Goal: Information Seeking & Learning: Learn about a topic

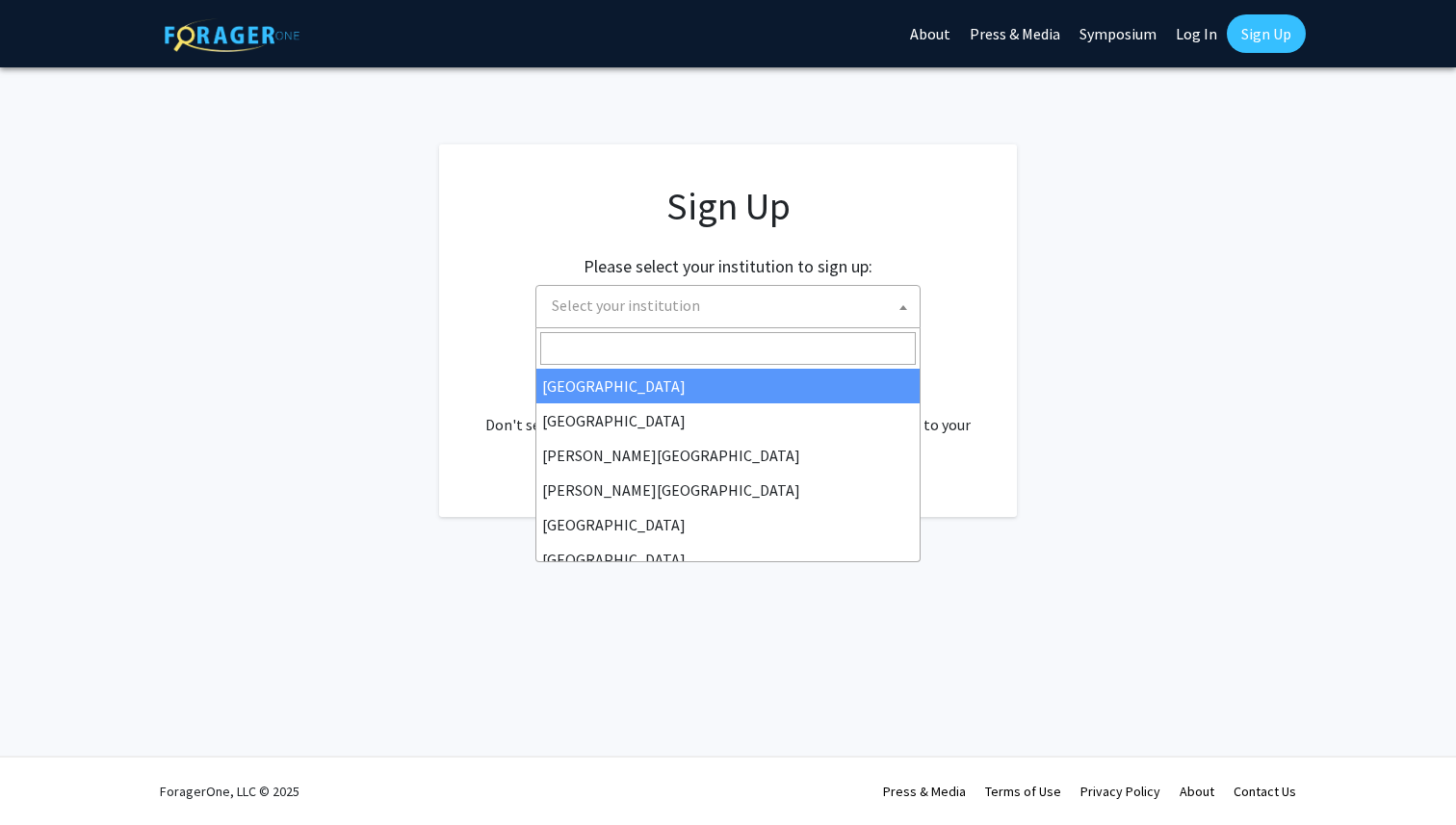
click at [703, 316] on span "Select your institution" at bounding box center [731, 306] width 376 height 39
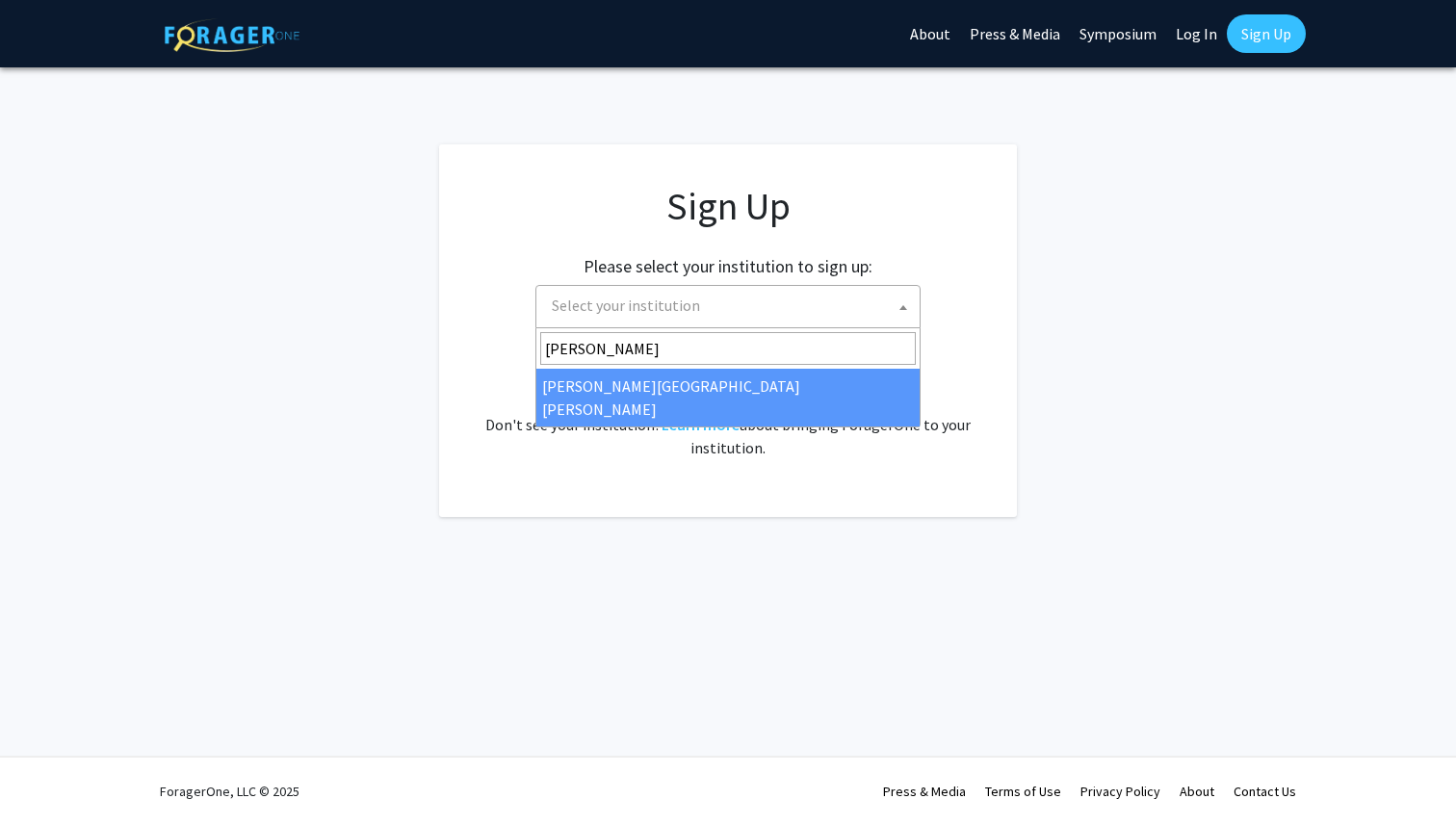
type input "[PERSON_NAME]"
select select "1"
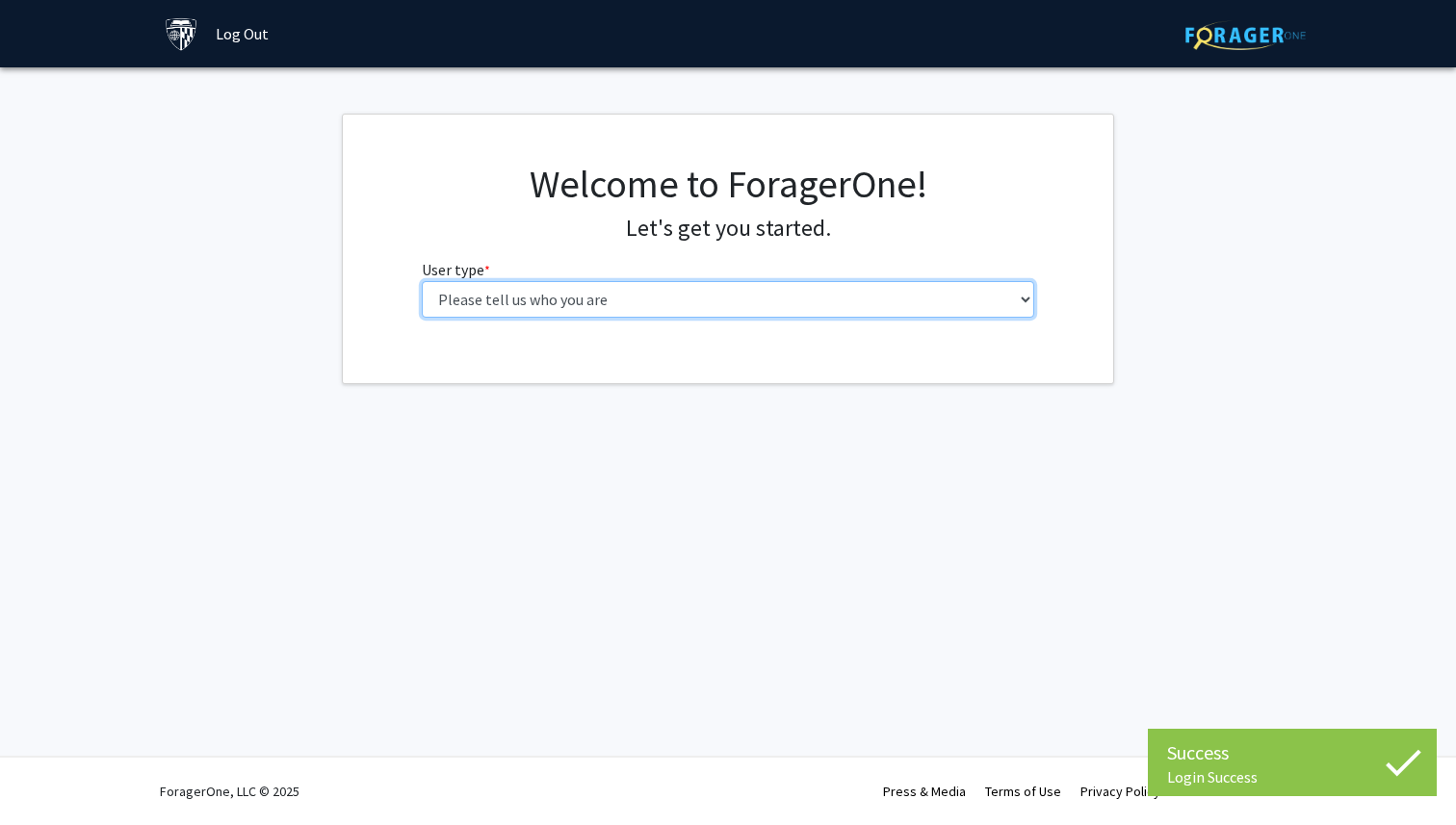
click at [749, 299] on select "Please tell us who you are Undergraduate Student Master's Student Doctoral Cand…" at bounding box center [728, 299] width 613 height 36
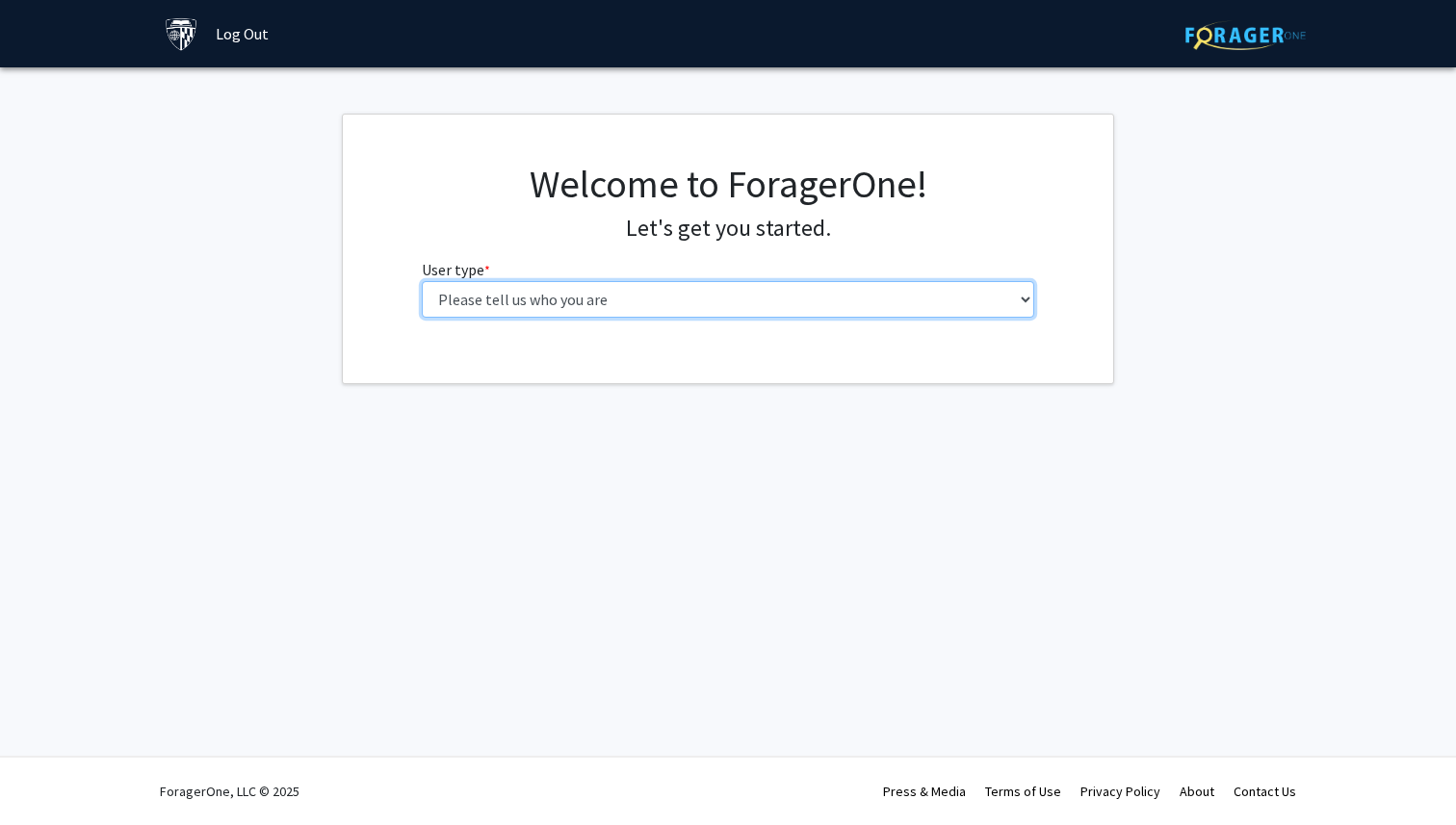
select select "1: undergrad"
click at [422, 281] on select "Please tell us who you are Undergraduate Student Master's Student Doctoral Cand…" at bounding box center [728, 299] width 613 height 36
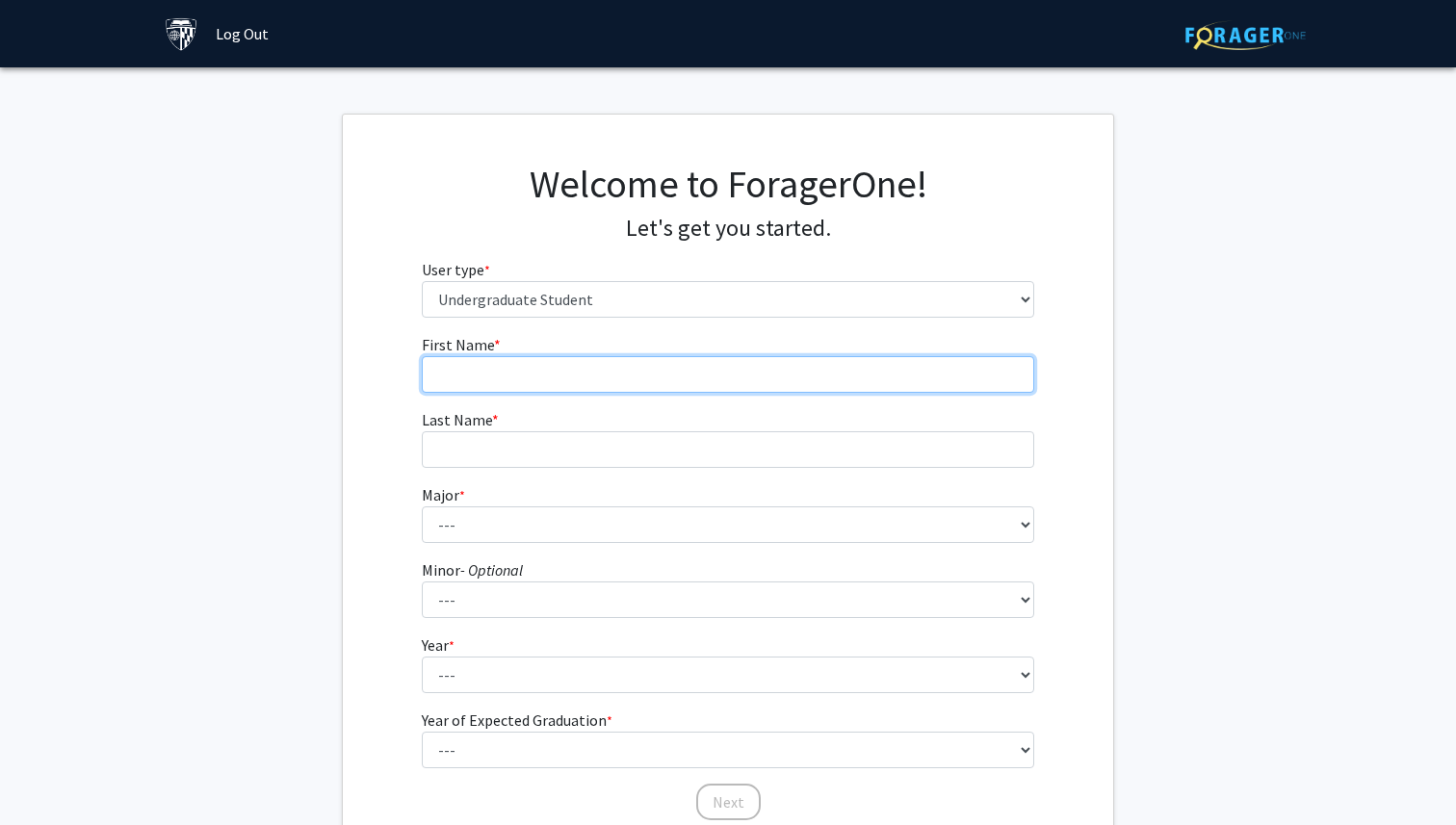
click at [665, 385] on input "First Name * required" at bounding box center [728, 374] width 613 height 36
type input "K"
type input "Jian"
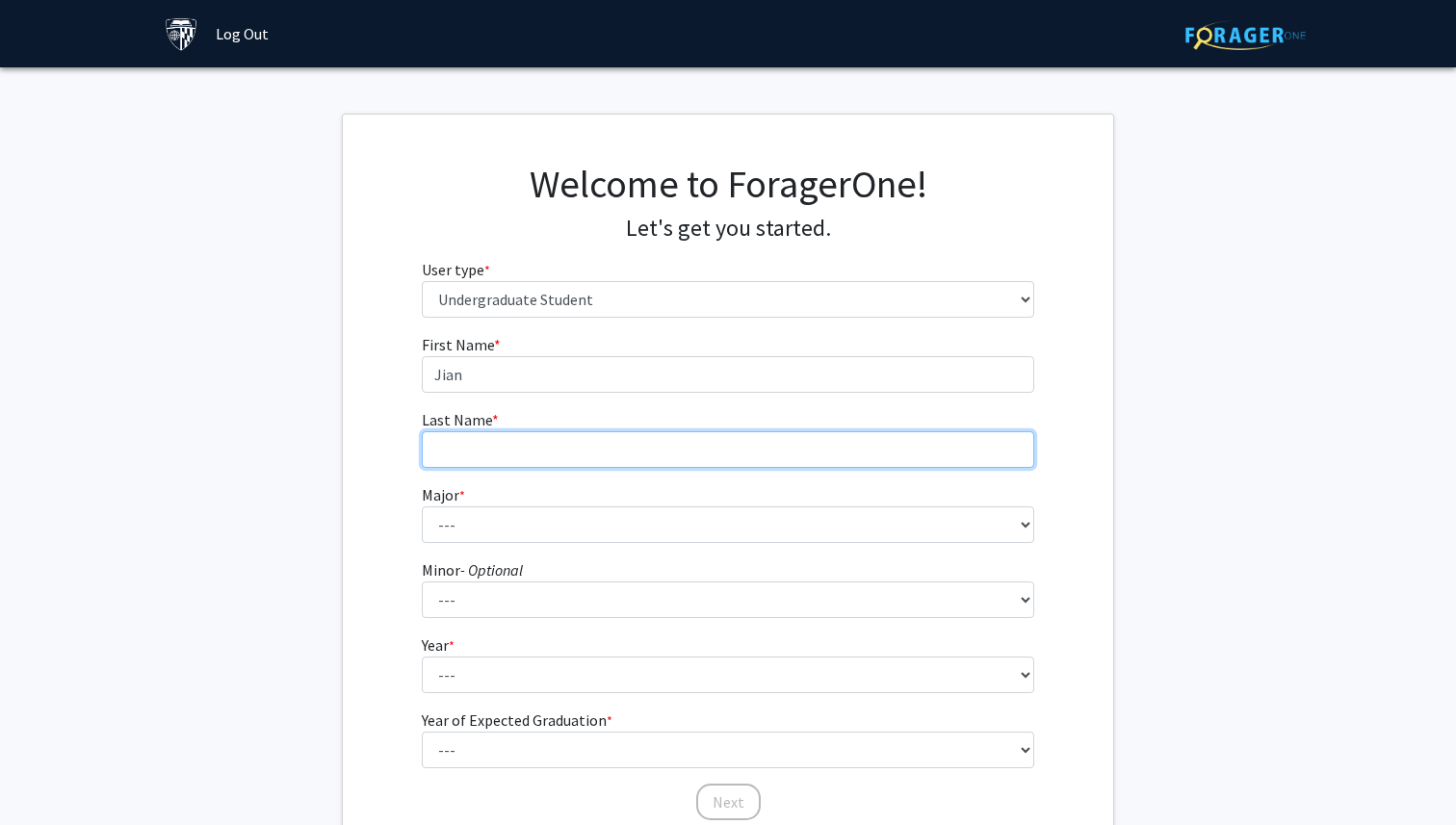
click at [625, 440] on input "Last Name * required" at bounding box center [728, 449] width 613 height 36
type input "Tian"
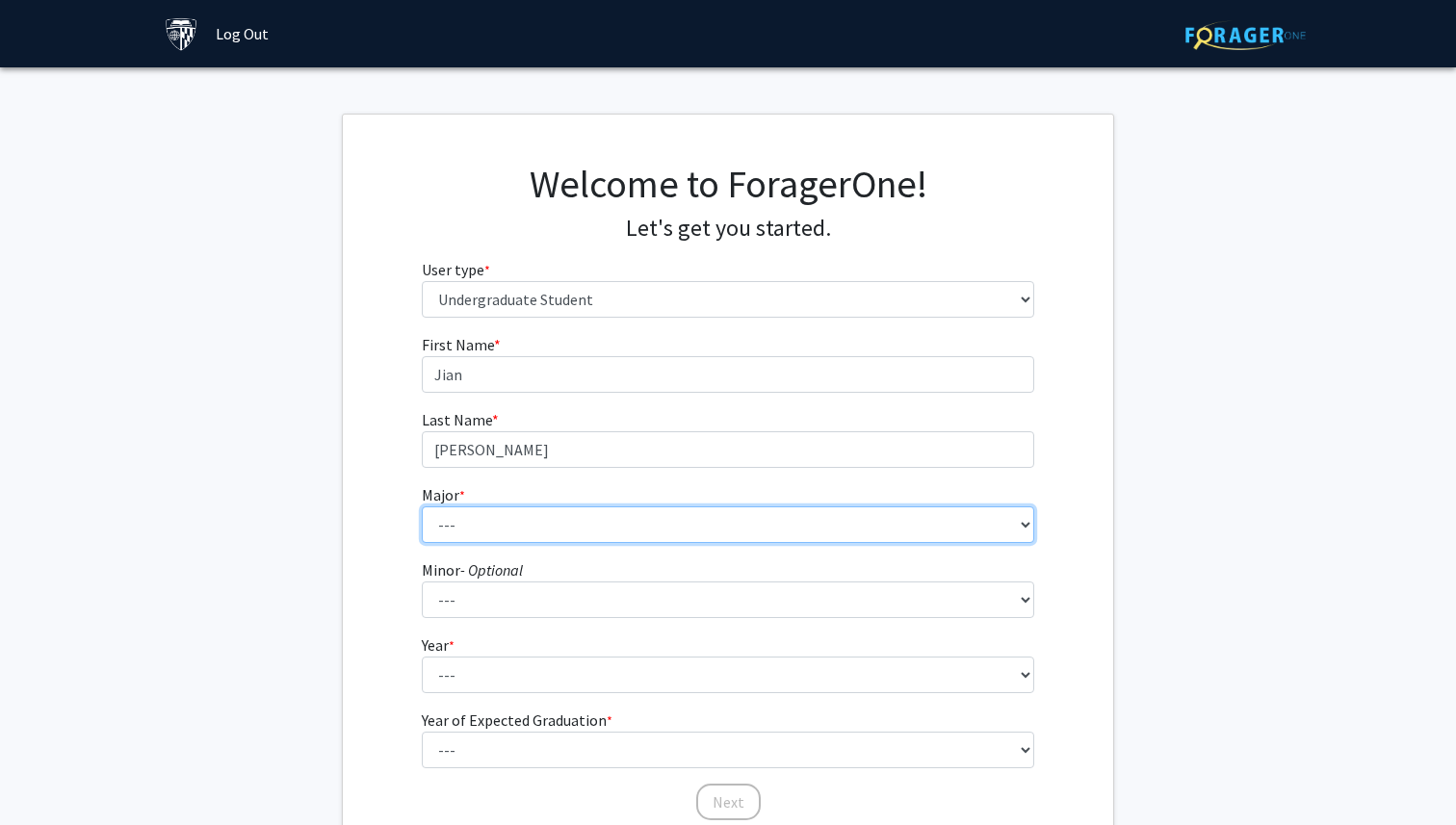
click at [605, 521] on select "--- Africana Studies Anthropology Applied Mathematics & Statistics Archaeology …" at bounding box center [728, 524] width 613 height 36
select select "47: 60"
click at [422, 507] on select "--- Africana Studies Anthropology Applied Mathematics & Statistics Archaeology …" at bounding box center [728, 524] width 613 height 36
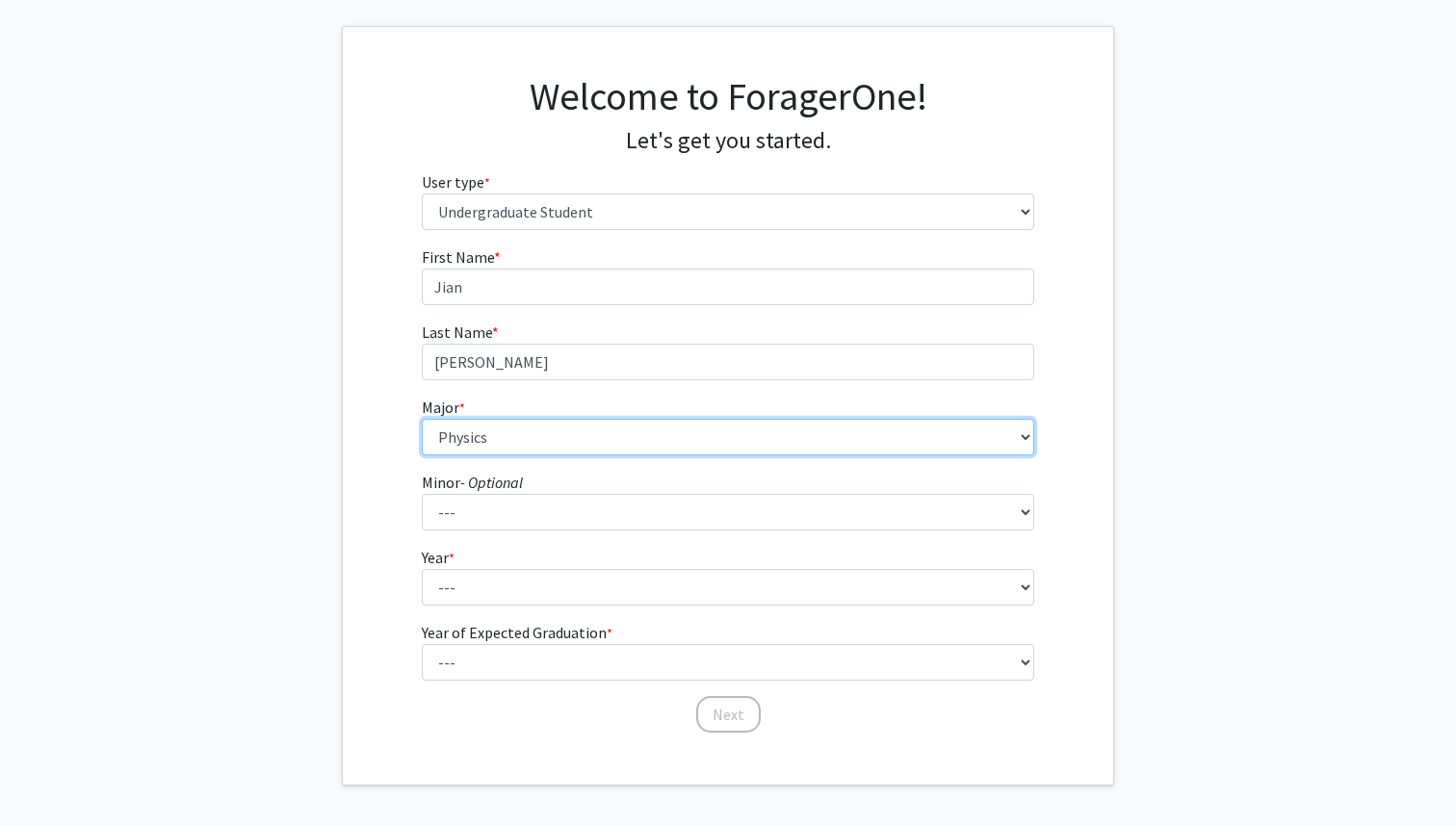
scroll to position [144, 0]
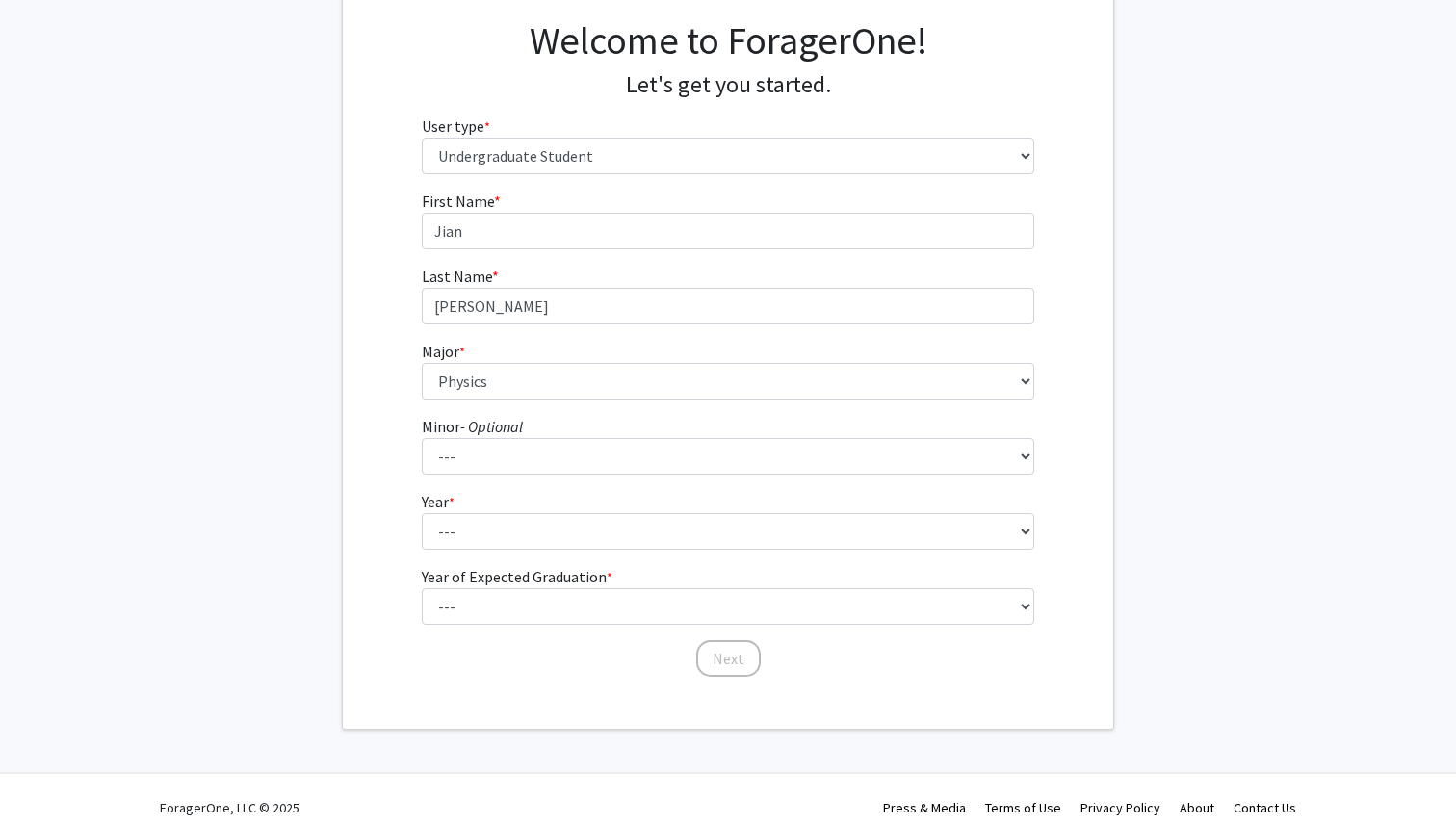
click at [521, 511] on fg-select "Year * required --- First-year Sophomore Junior Senior Postbaccalaureate Certif…" at bounding box center [728, 519] width 613 height 60
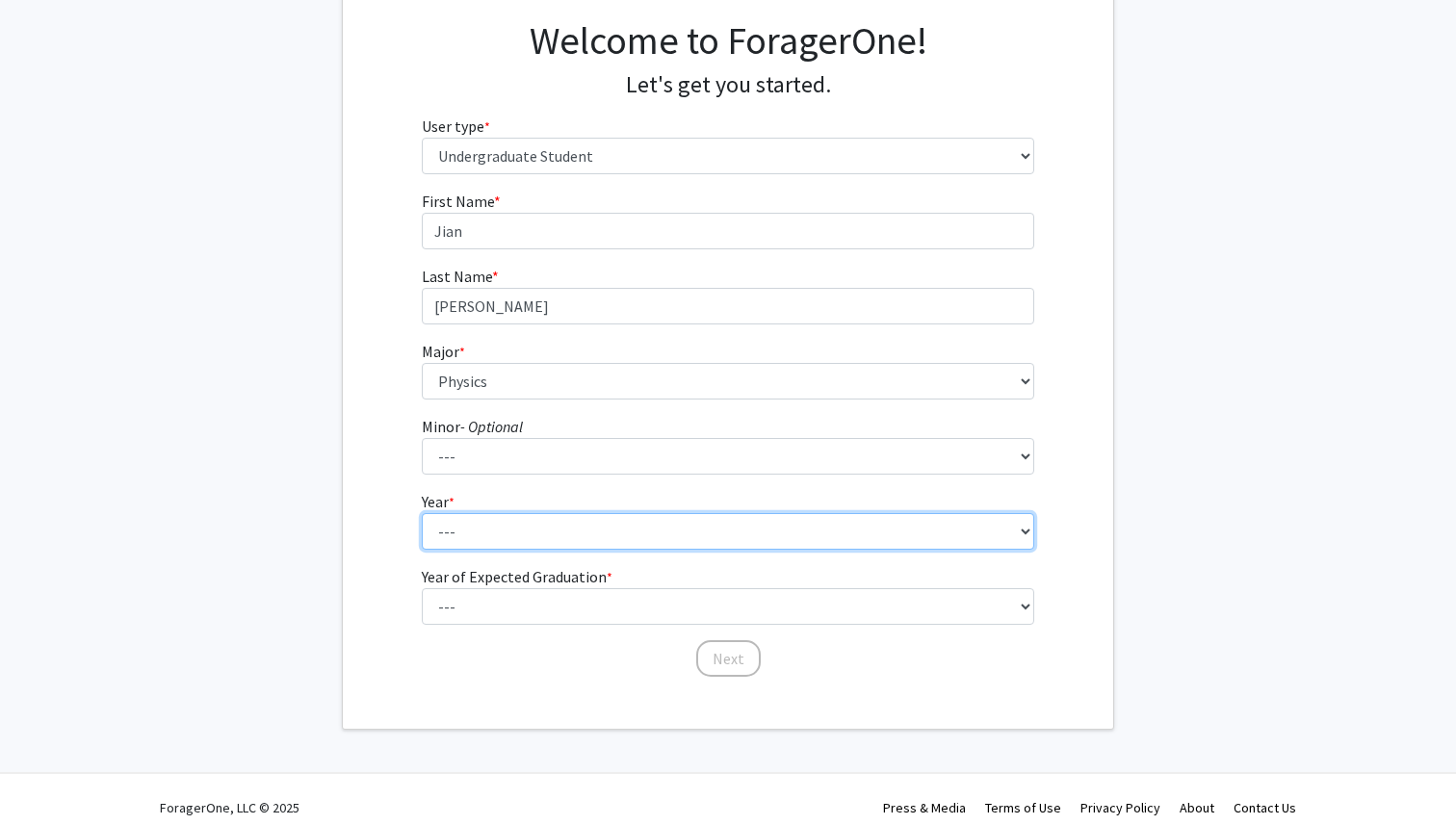
click at [521, 538] on select "--- First-year Sophomore Junior Senior Postbaccalaureate Certificate" at bounding box center [728, 531] width 613 height 36
click at [422, 514] on select "--- First-year Sophomore Junior Senior Postbaccalaureate Certificate" at bounding box center [728, 531] width 613 height 36
click at [506, 535] on select "--- First-year Sophomore Junior Senior Postbaccalaureate Certificate" at bounding box center [728, 531] width 613 height 36
select select "1: first-year"
click at [422, 514] on select "--- First-year Sophomore Junior Senior Postbaccalaureate Certificate" at bounding box center [728, 531] width 613 height 36
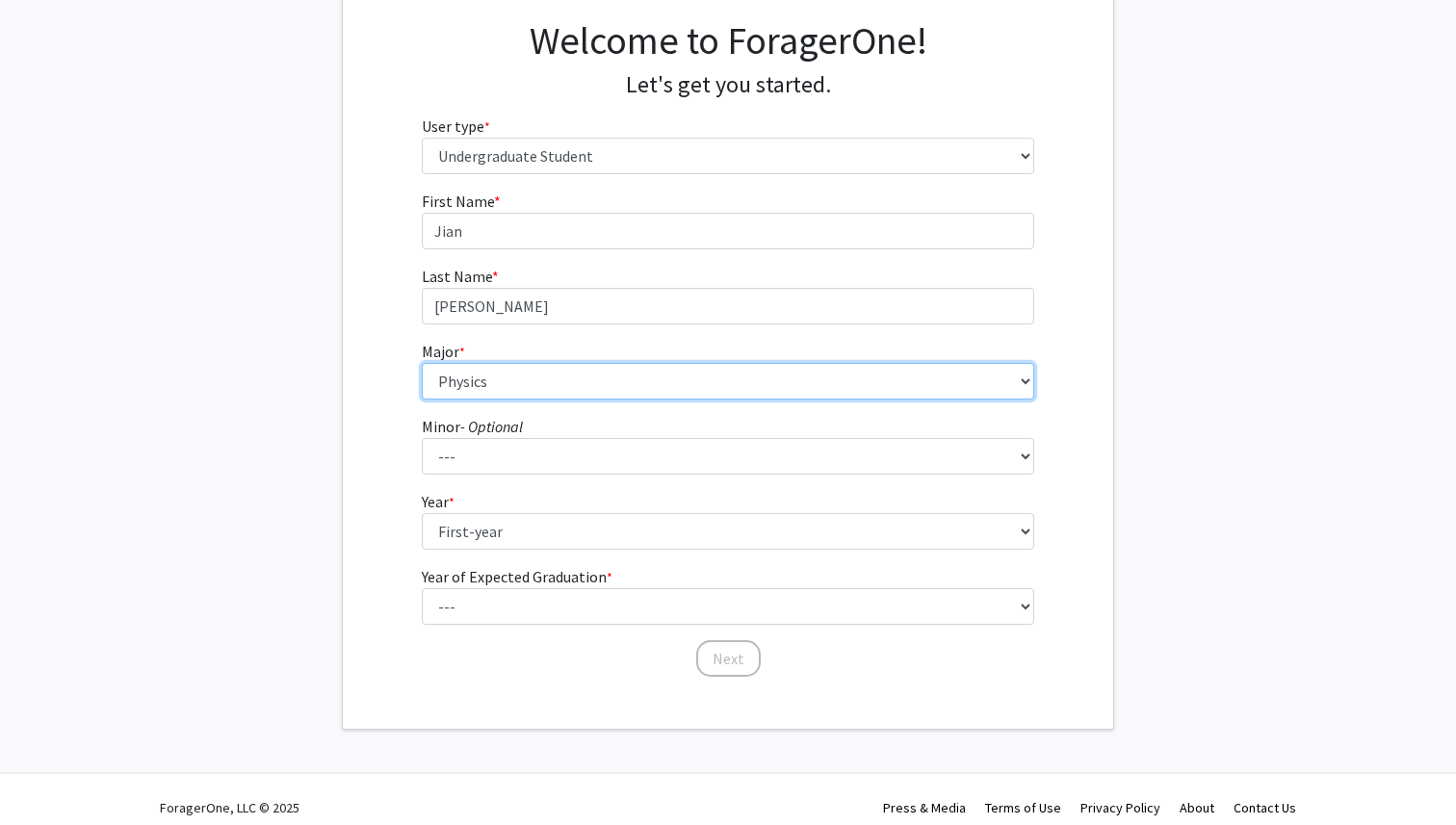
click at [532, 379] on select "--- Africana Studies Anthropology Applied Mathematics & Statistics Archaeology …" at bounding box center [728, 380] width 613 height 36
click at [422, 363] on select "--- Africana Studies Anthropology Applied Mathematics & Statistics Archaeology …" at bounding box center [728, 380] width 613 height 36
click at [532, 384] on select "--- Africana Studies Anthropology Applied Mathematics & Statistics Archaeology …" at bounding box center [728, 380] width 613 height 36
click at [422, 363] on select "--- Africana Studies Anthropology Applied Mathematics & Statistics Archaeology …" at bounding box center [728, 380] width 613 height 36
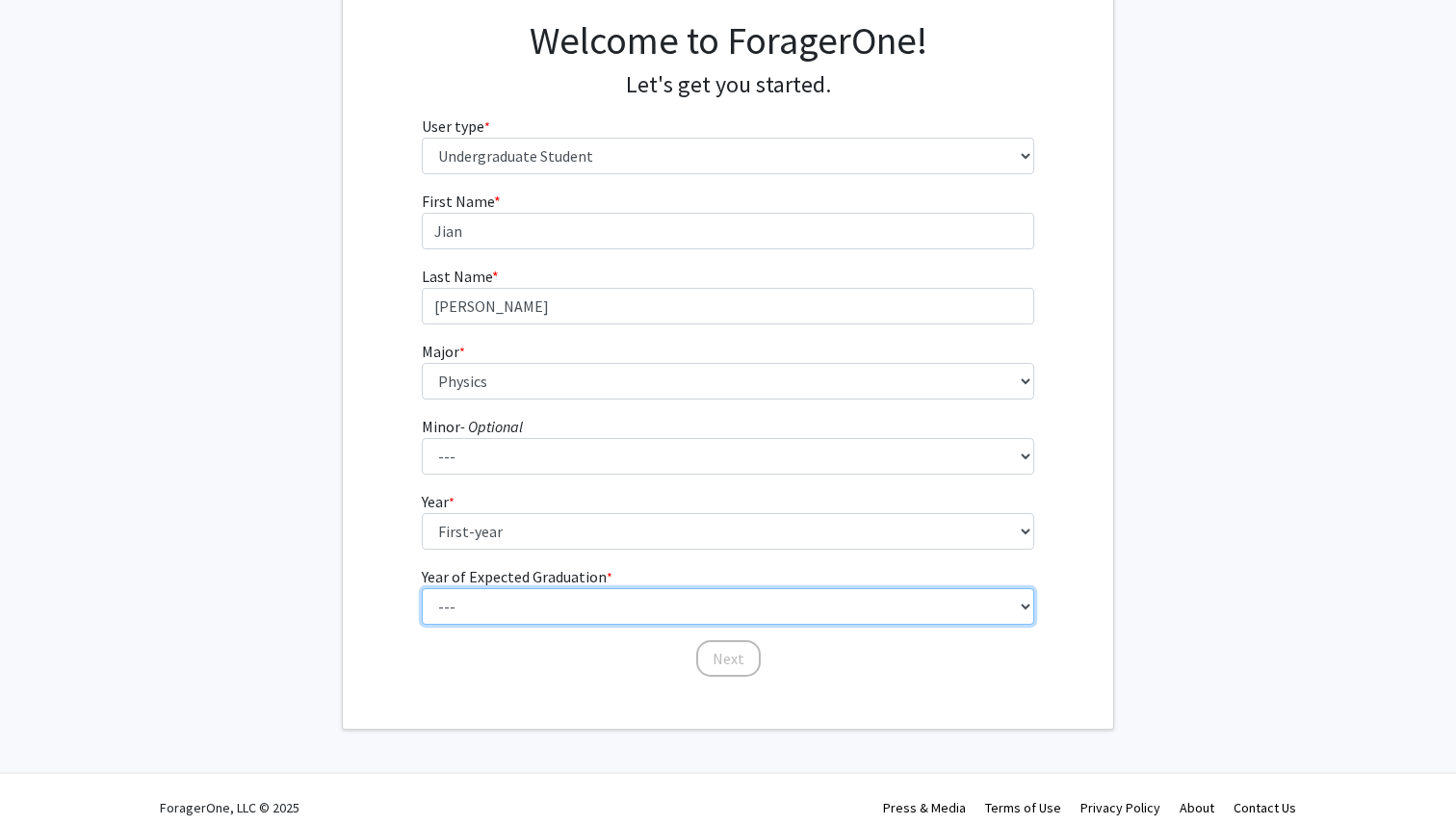
click at [576, 606] on select "--- 2025 2026 2027 2028 2029 2030 2031 2032 2033 2034" at bounding box center [728, 606] width 613 height 36
select select "5: 2029"
click at [422, 588] on select "--- 2025 2026 2027 2028 2029 2030 2031 2032 2033 2034" at bounding box center [728, 606] width 613 height 36
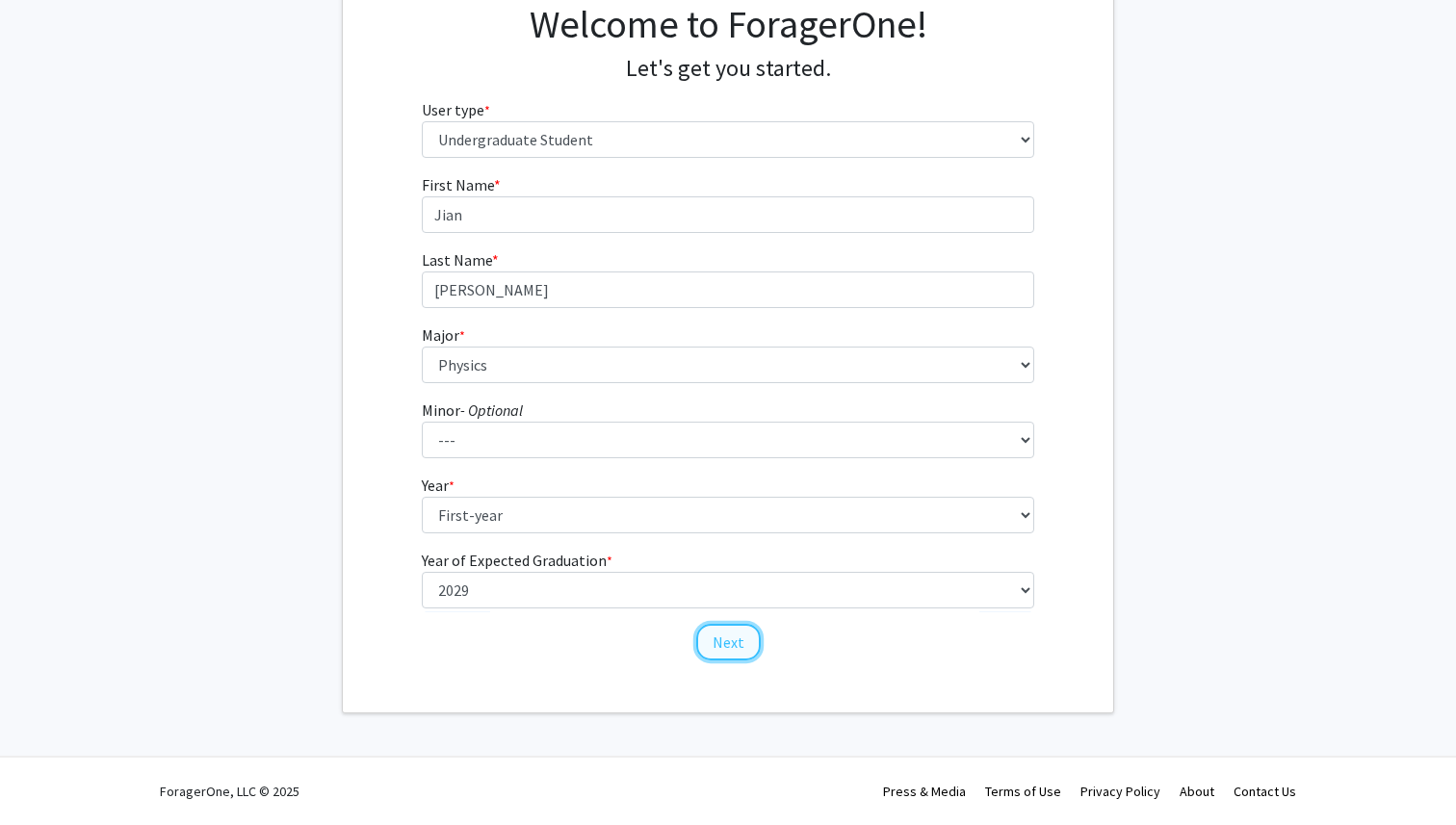
click at [723, 646] on button "Next" at bounding box center [728, 642] width 64 height 36
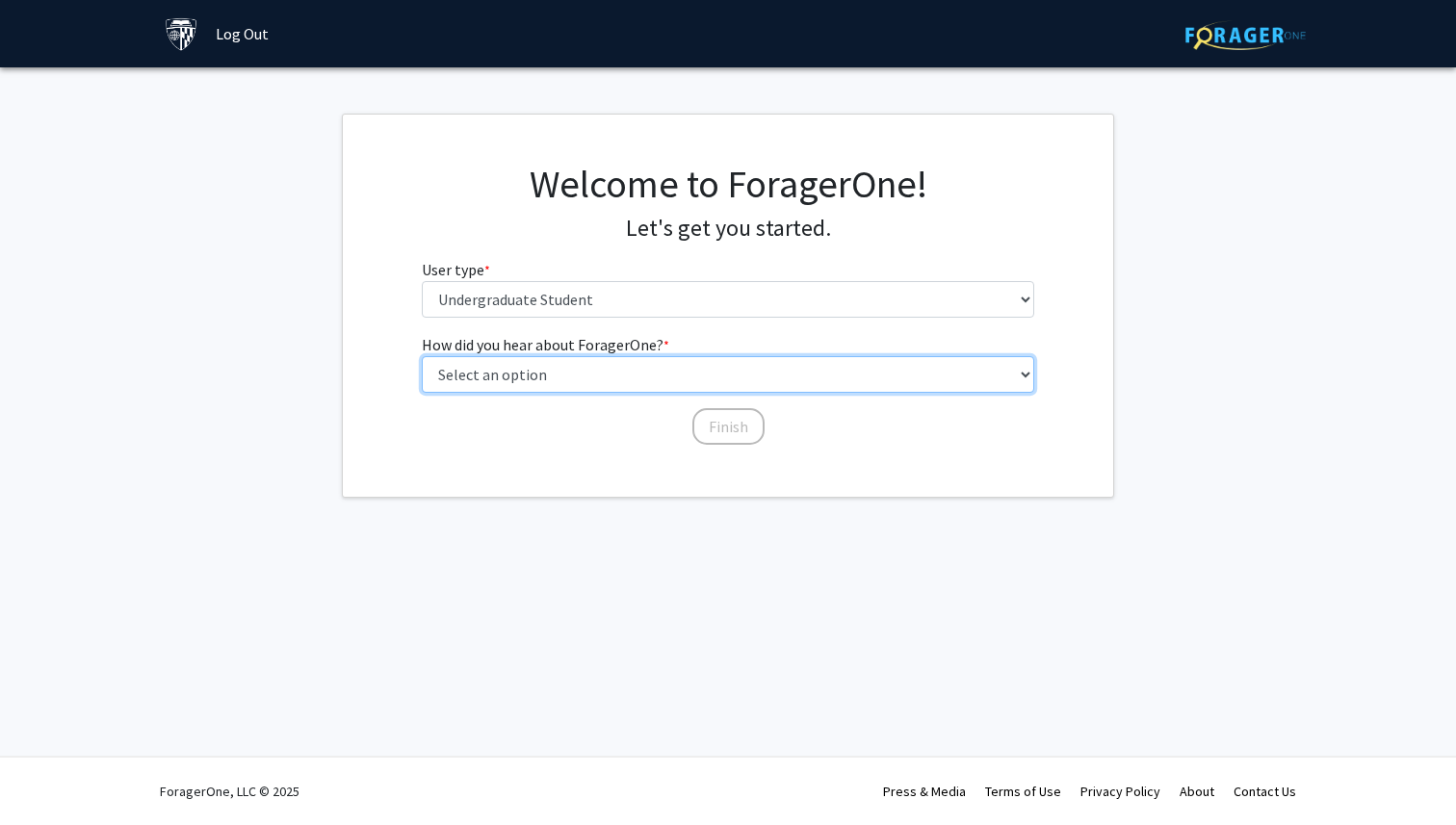
click at [679, 378] on select "Select an option Peer/student recommendation Faculty/staff recommendation Unive…" at bounding box center [728, 374] width 613 height 36
select select "3: university_website"
click at [422, 356] on select "Select an option Peer/student recommendation Faculty/staff recommendation Unive…" at bounding box center [728, 374] width 613 height 36
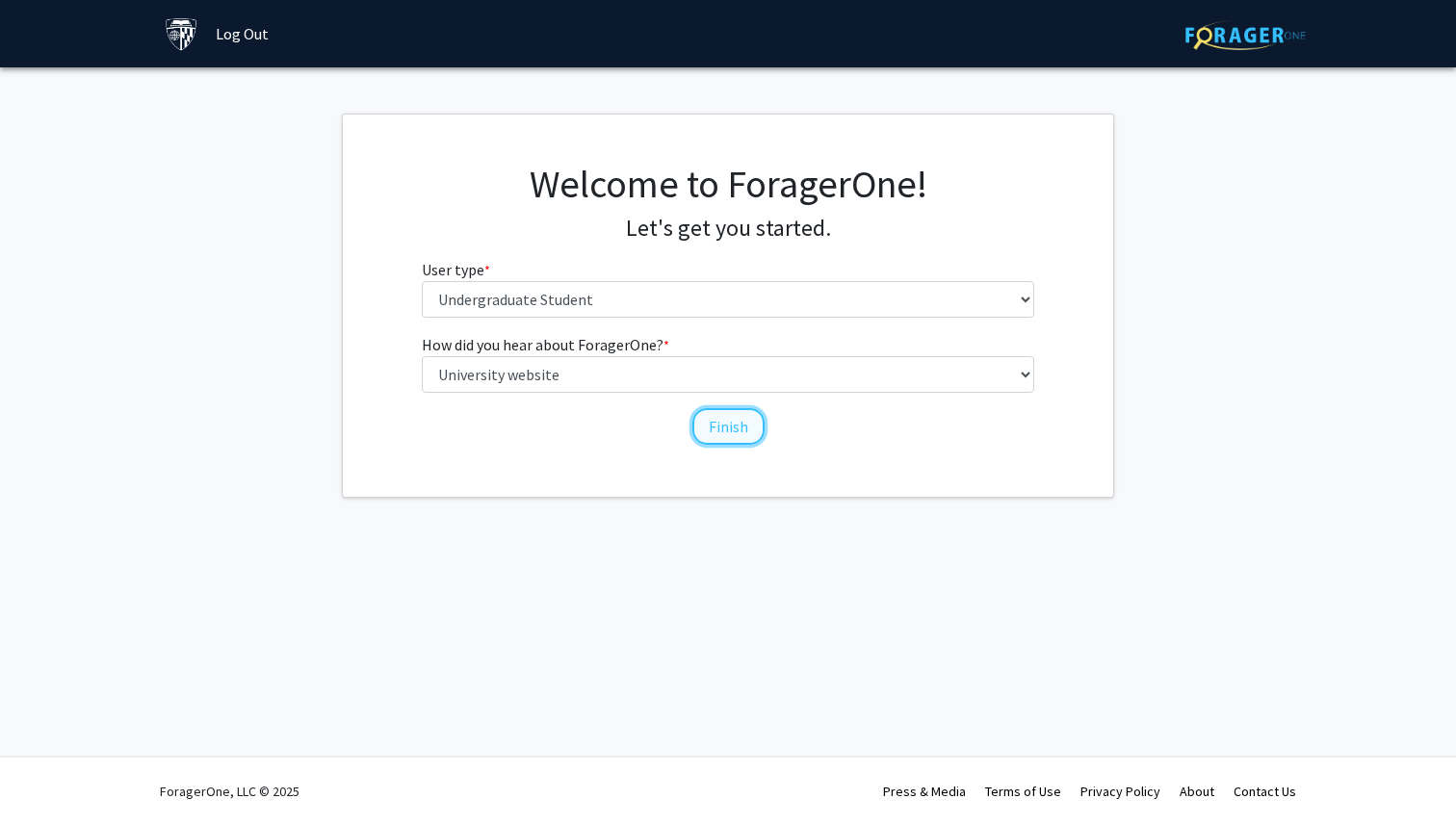
click at [736, 422] on button "Finish" at bounding box center [728, 426] width 72 height 36
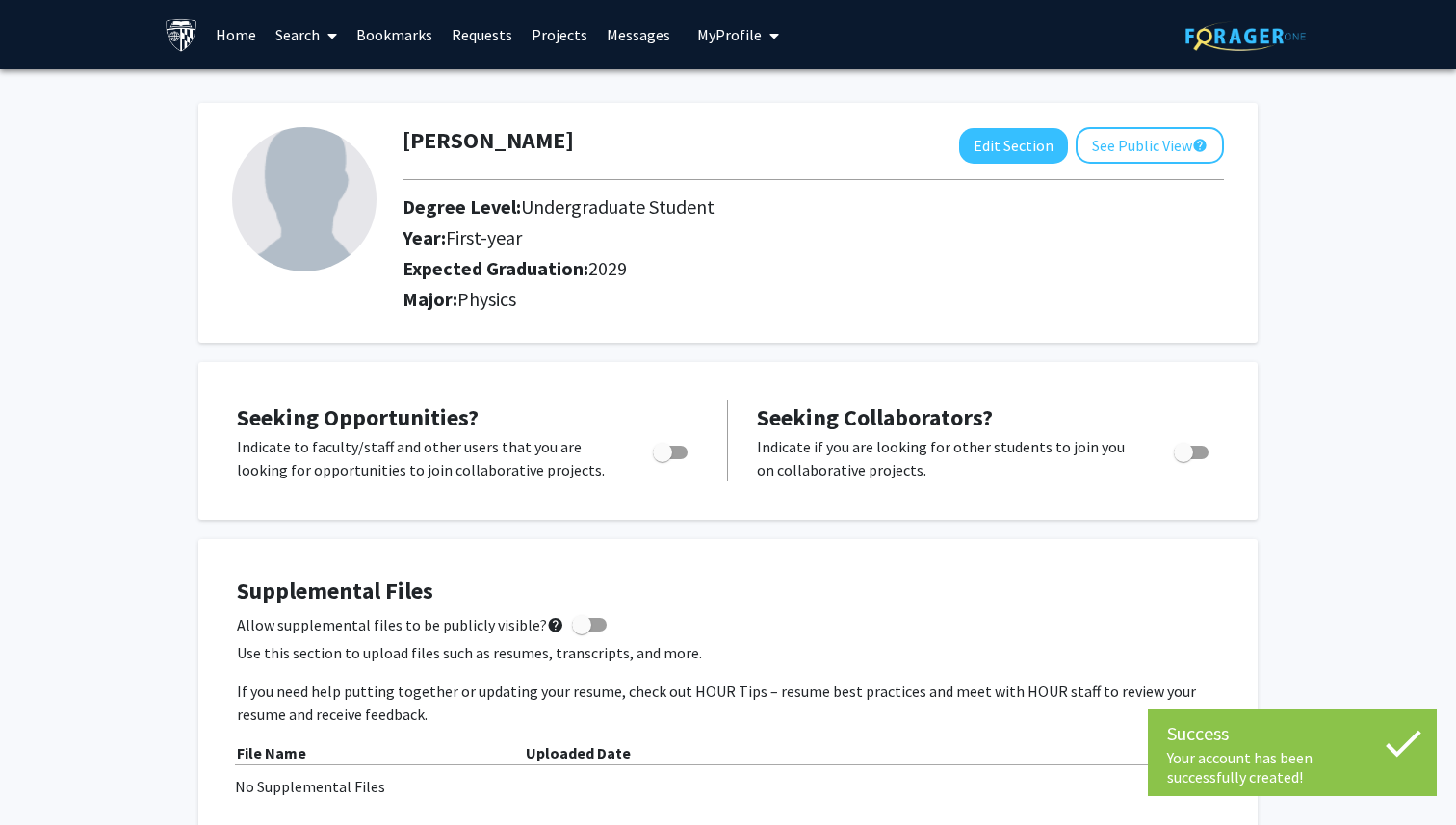
scroll to position [87, 0]
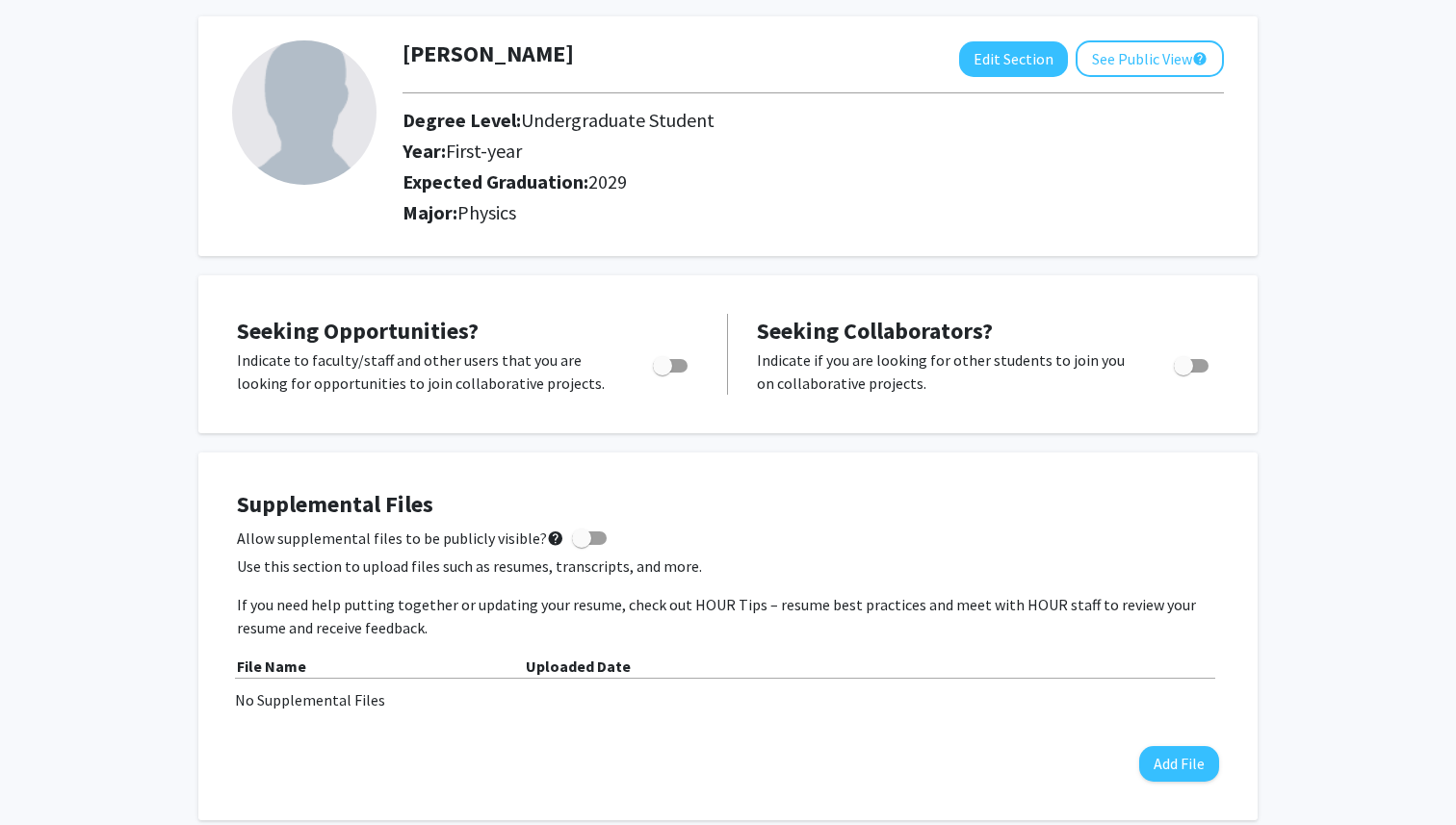
click at [673, 361] on span "Toggle" at bounding box center [669, 366] width 35 height 14
click at [662, 373] on input "Are you actively seeking opportunities?" at bounding box center [661, 373] width 1 height 1
checkbox input "true"
click at [1179, 362] on span "Toggle" at bounding box center [1184, 366] width 20 height 20
click at [1183, 373] on input "Would you like to receive other student requests to work with you?" at bounding box center [1183, 373] width 1 height 1
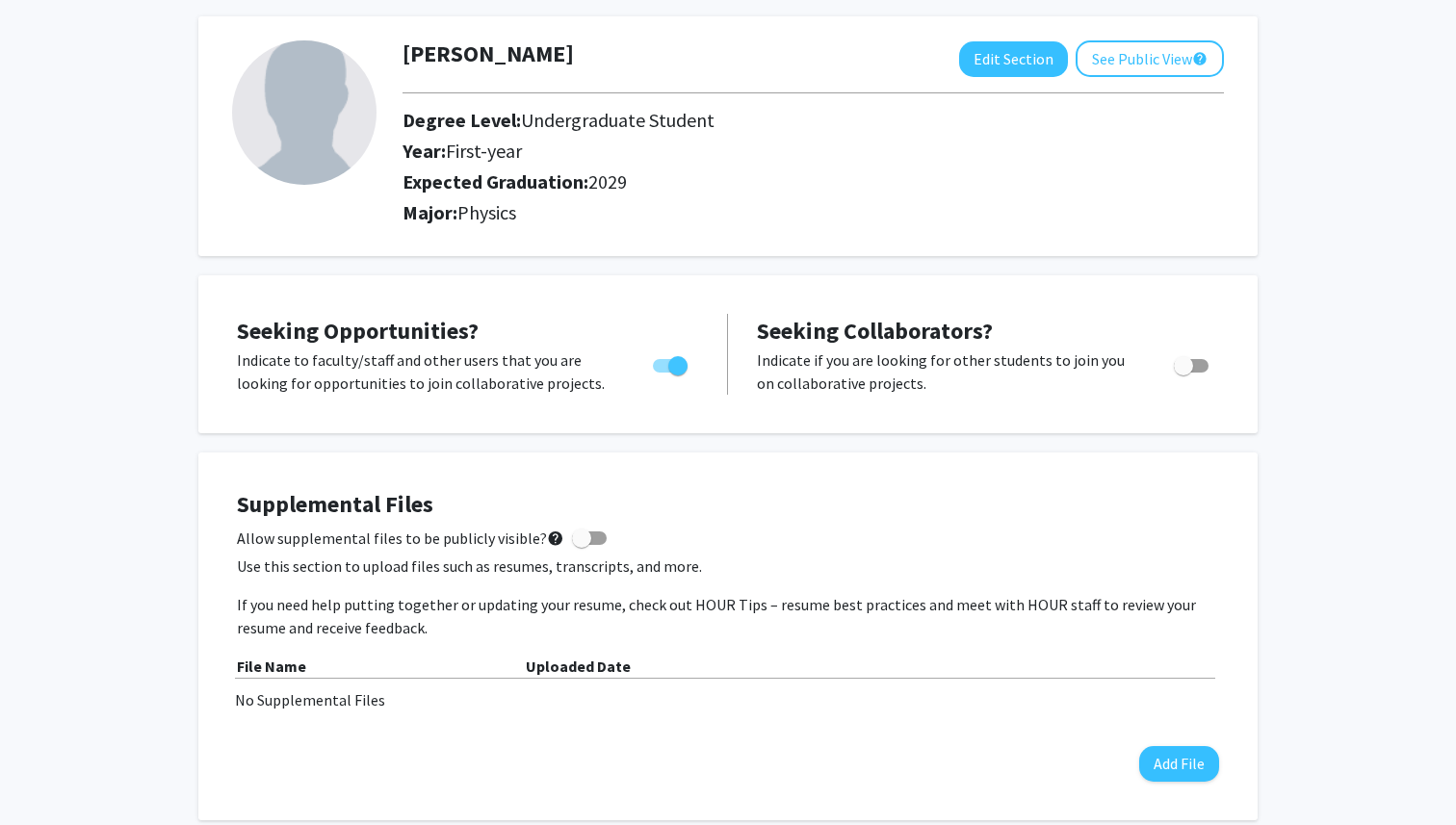
checkbox input "true"
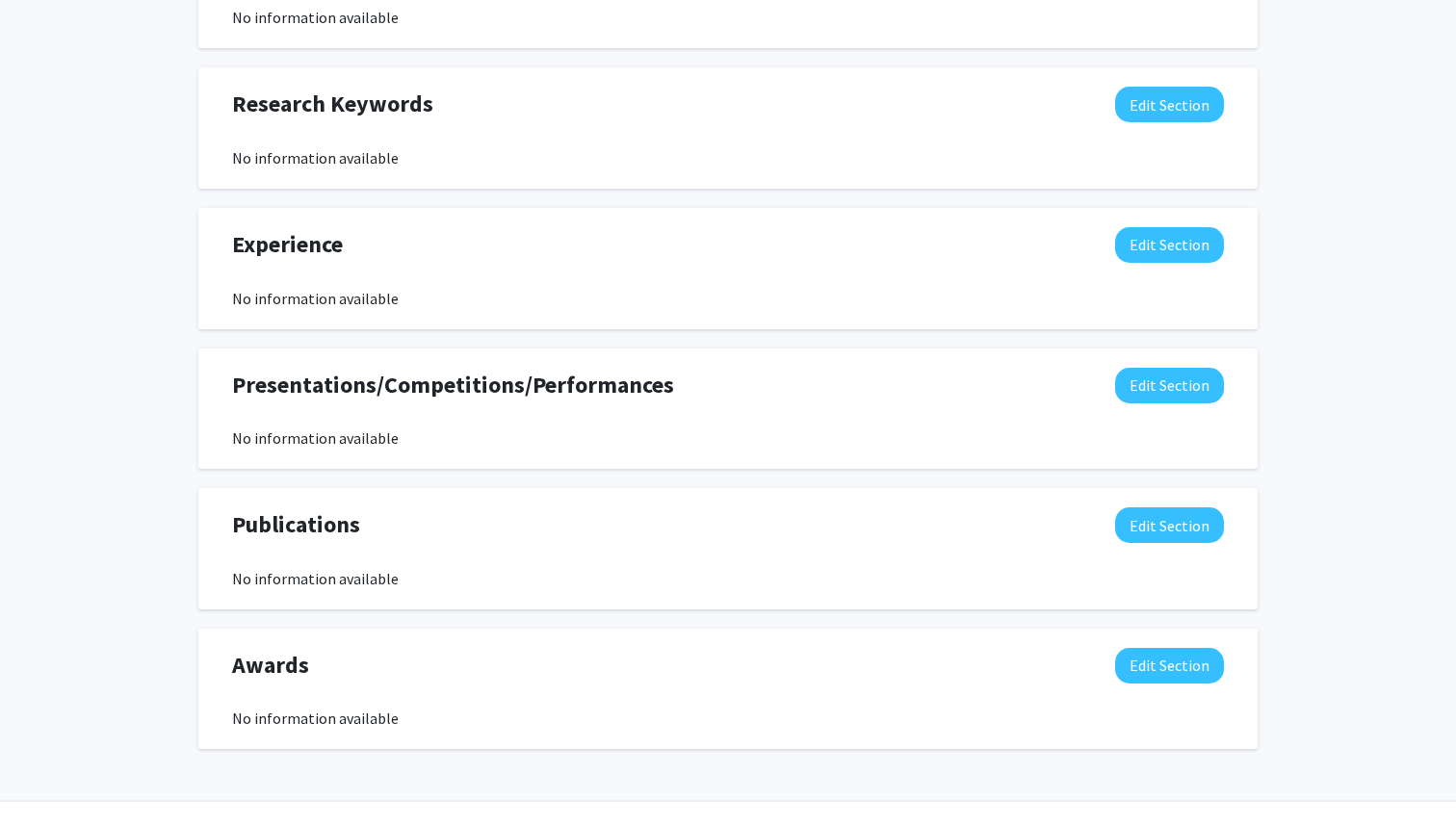
scroll to position [1000, 0]
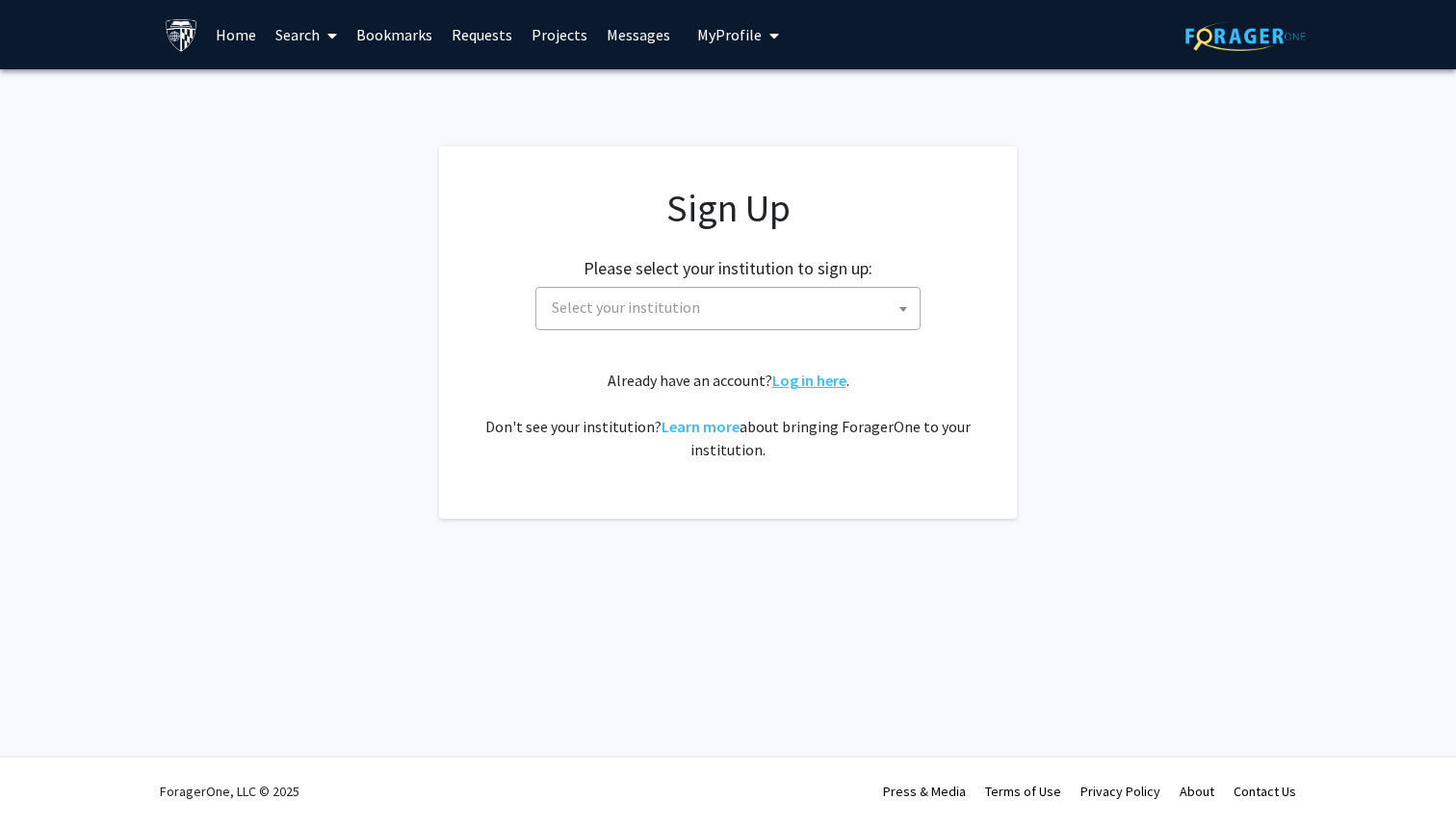
click at [821, 382] on link "Log in here" at bounding box center [808, 380] width 74 height 20
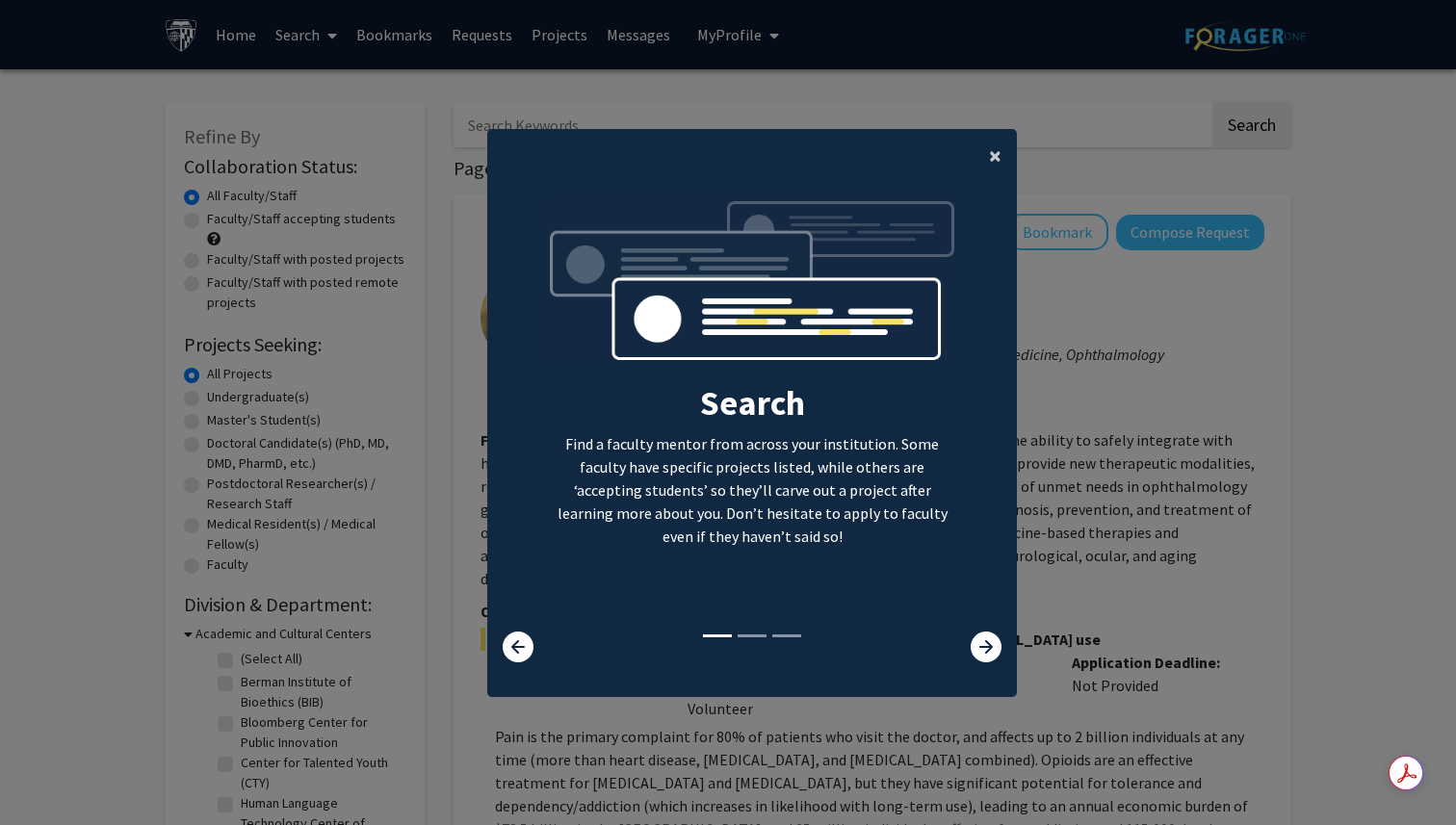
click at [989, 153] on button "×" at bounding box center [996, 156] width 43 height 54
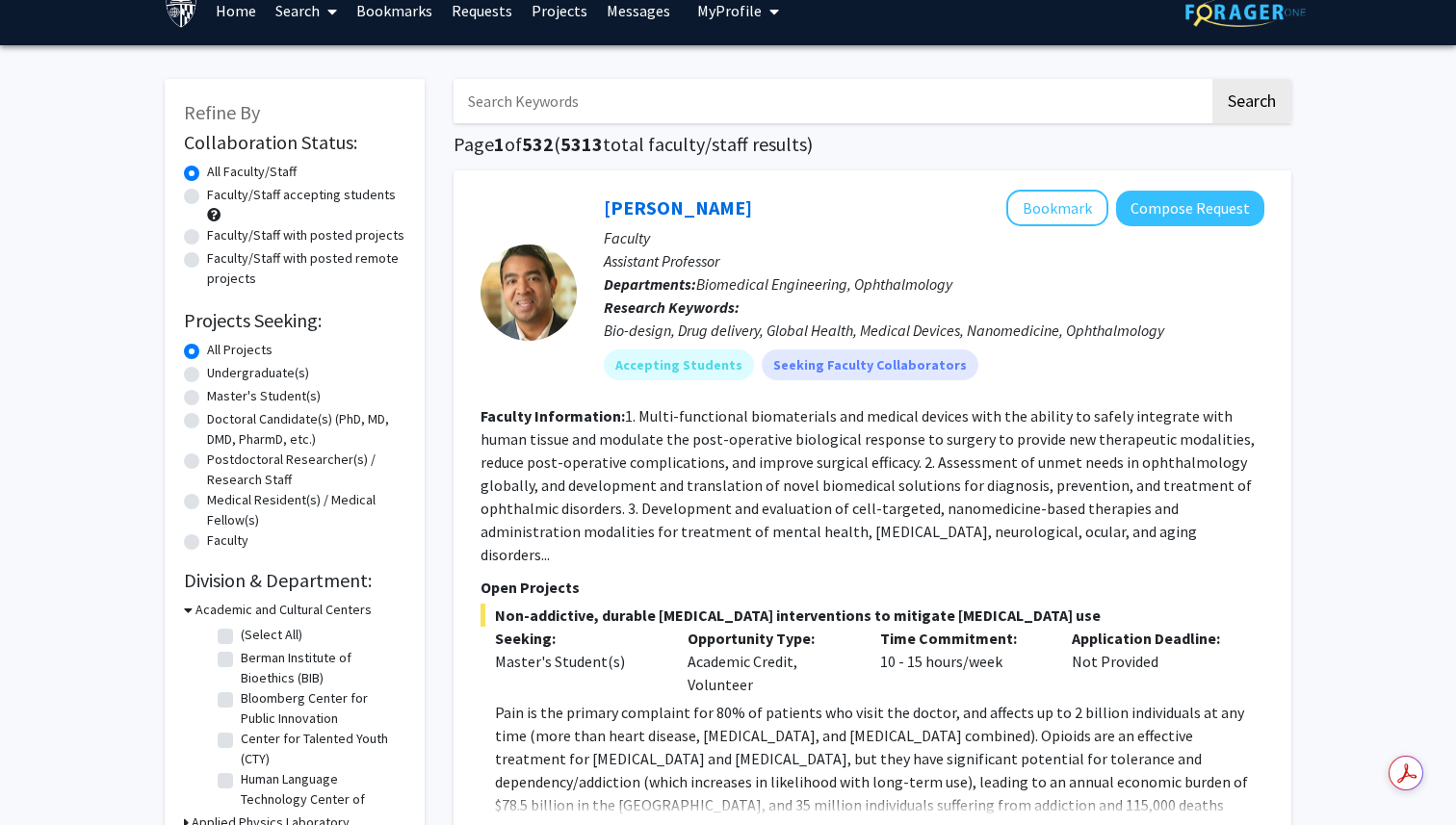
scroll to position [32, 0]
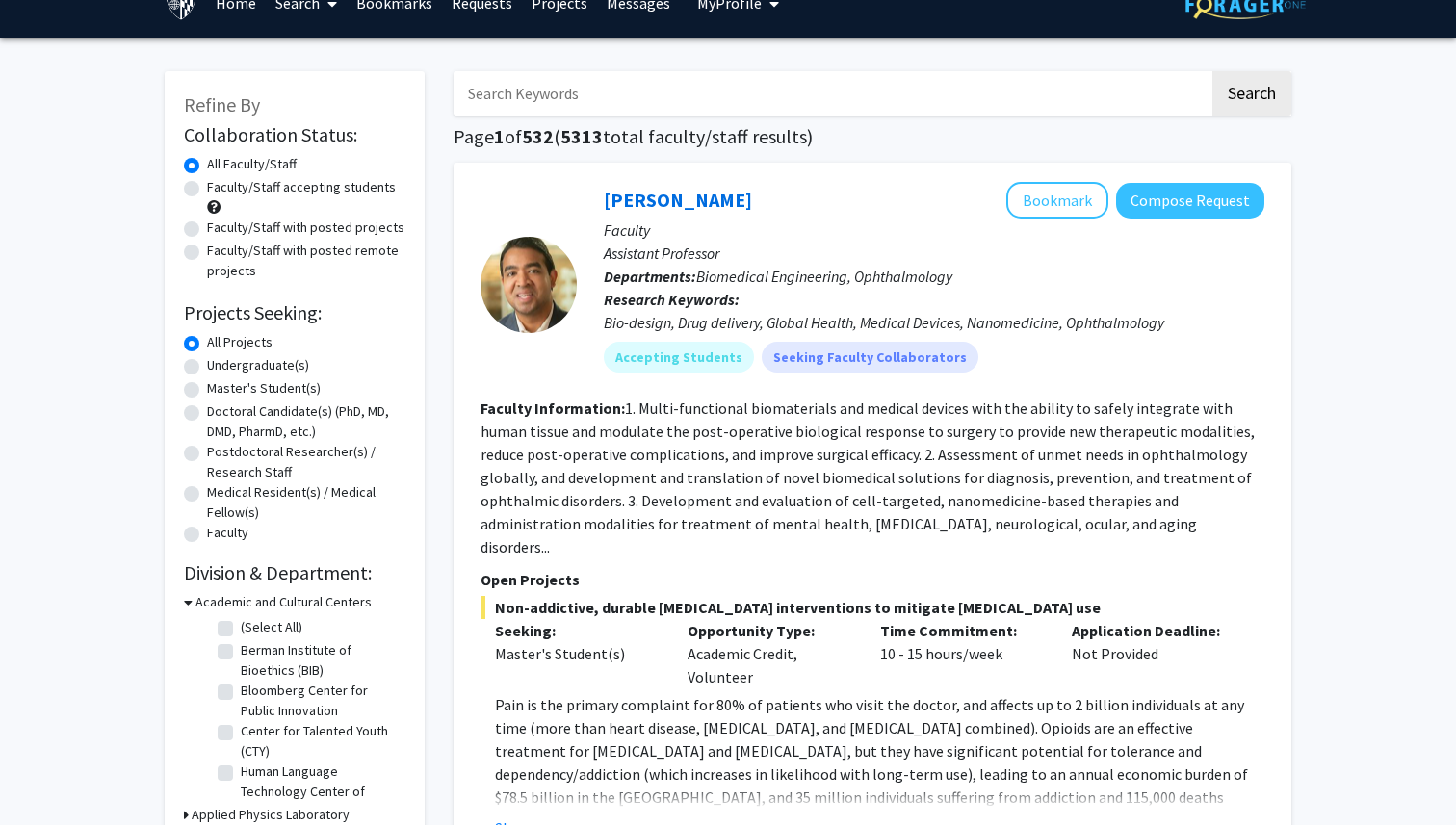
click at [284, 365] on label "Undergraduate(s)" at bounding box center [258, 365] width 103 height 21
click at [220, 365] on input "Undergraduate(s)" at bounding box center [213, 361] width 13 height 13
radio input "true"
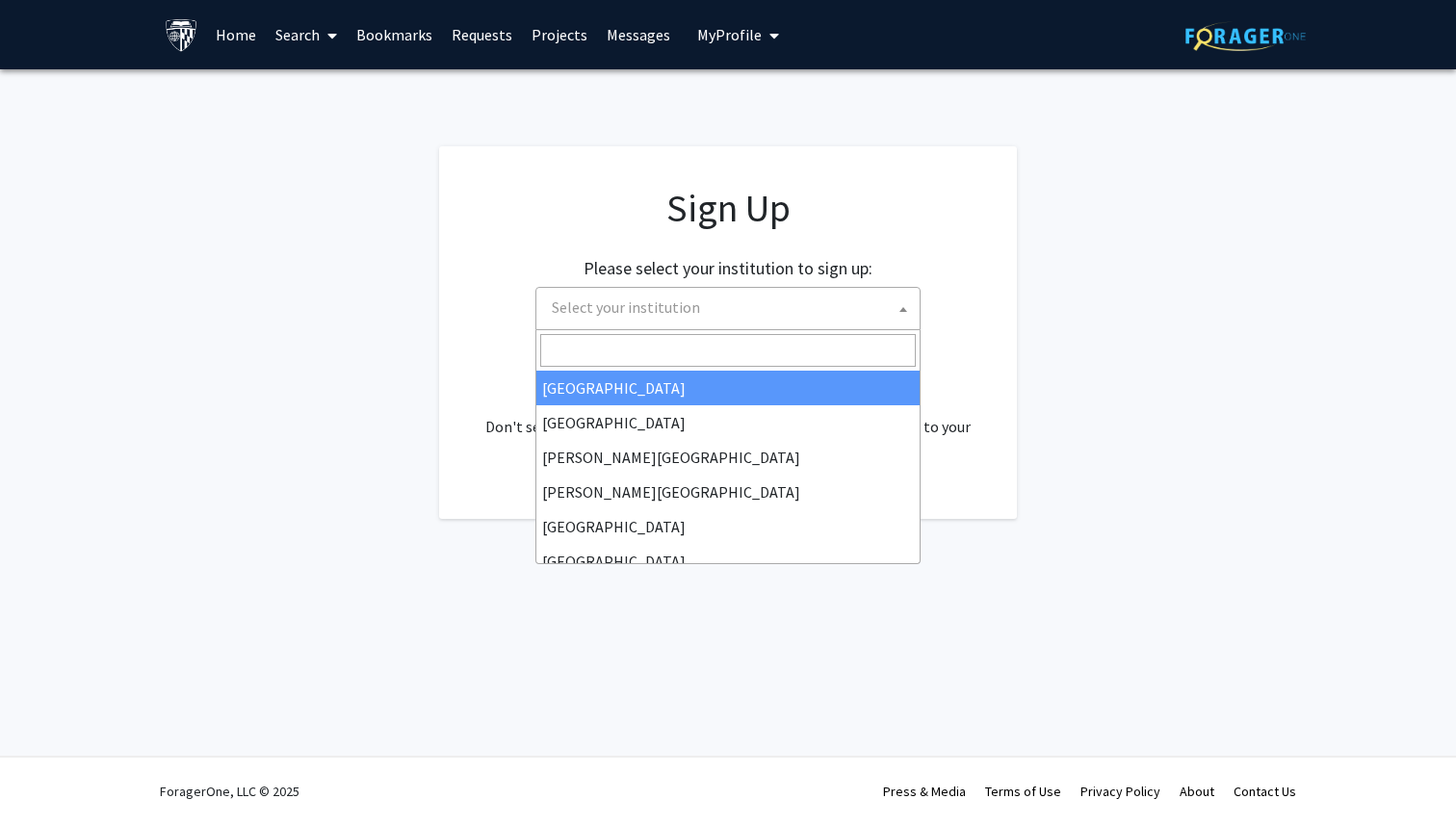
click at [744, 304] on span "Select your institution" at bounding box center [731, 308] width 376 height 39
click at [745, 366] on span at bounding box center [728, 350] width 383 height 40
click at [732, 349] on input "Search" at bounding box center [728, 350] width 376 height 33
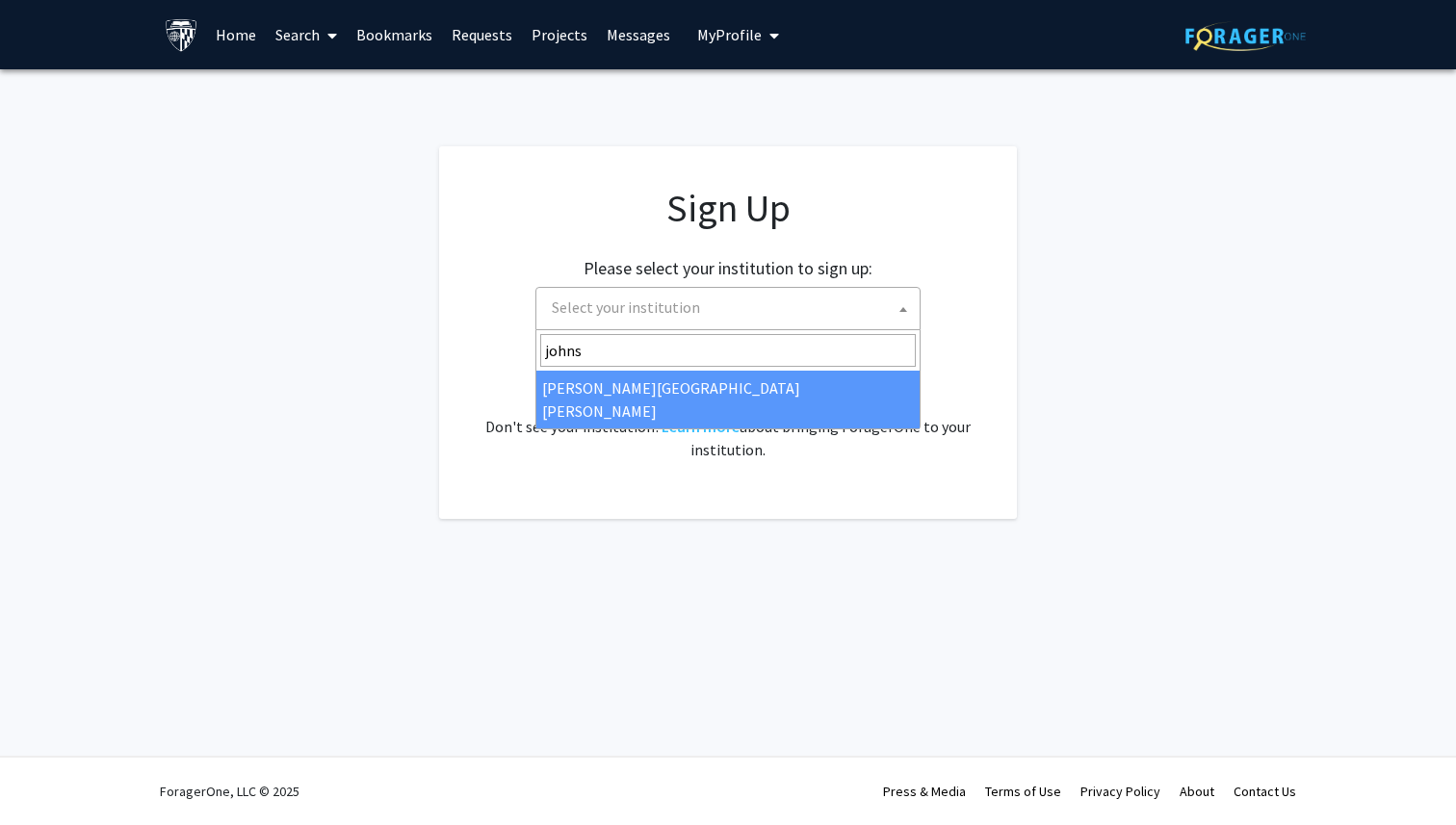
type input "johns"
select select "1"
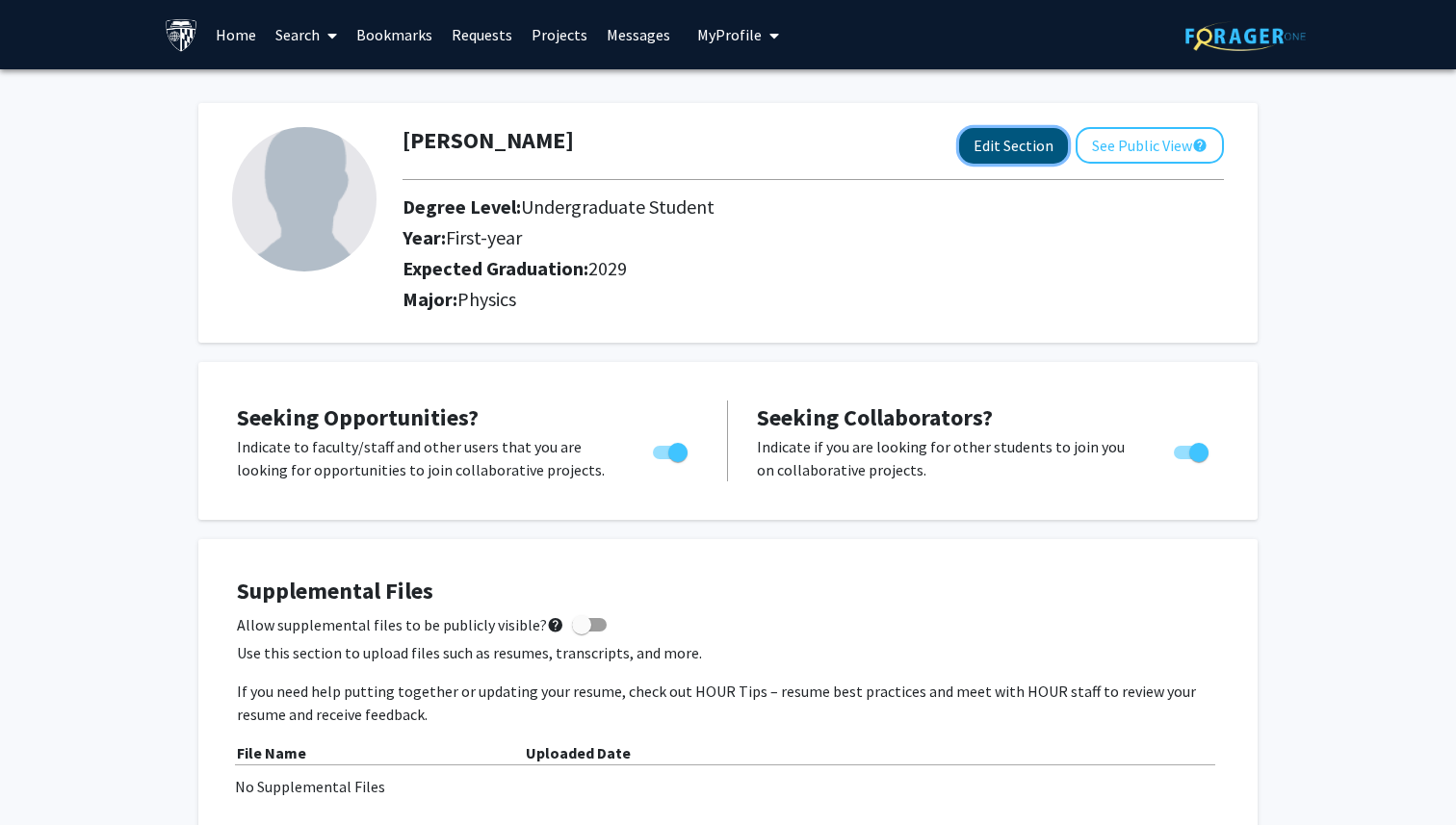
click at [1009, 141] on button "Edit Section" at bounding box center [1013, 146] width 108 height 35
select select "first-year"
select select "2029"
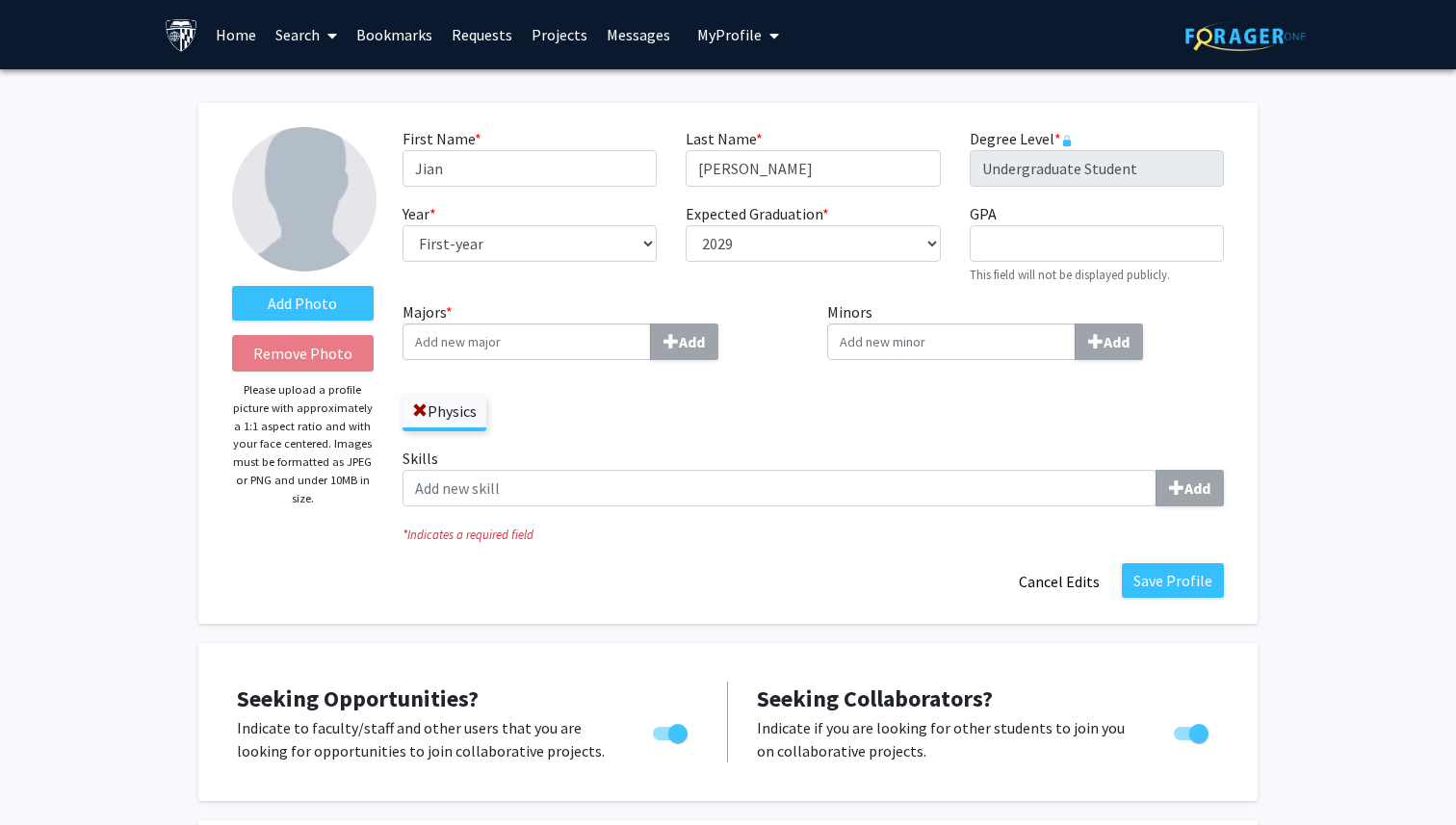
click at [528, 347] on input "Majors * Add" at bounding box center [526, 341] width 248 height 36
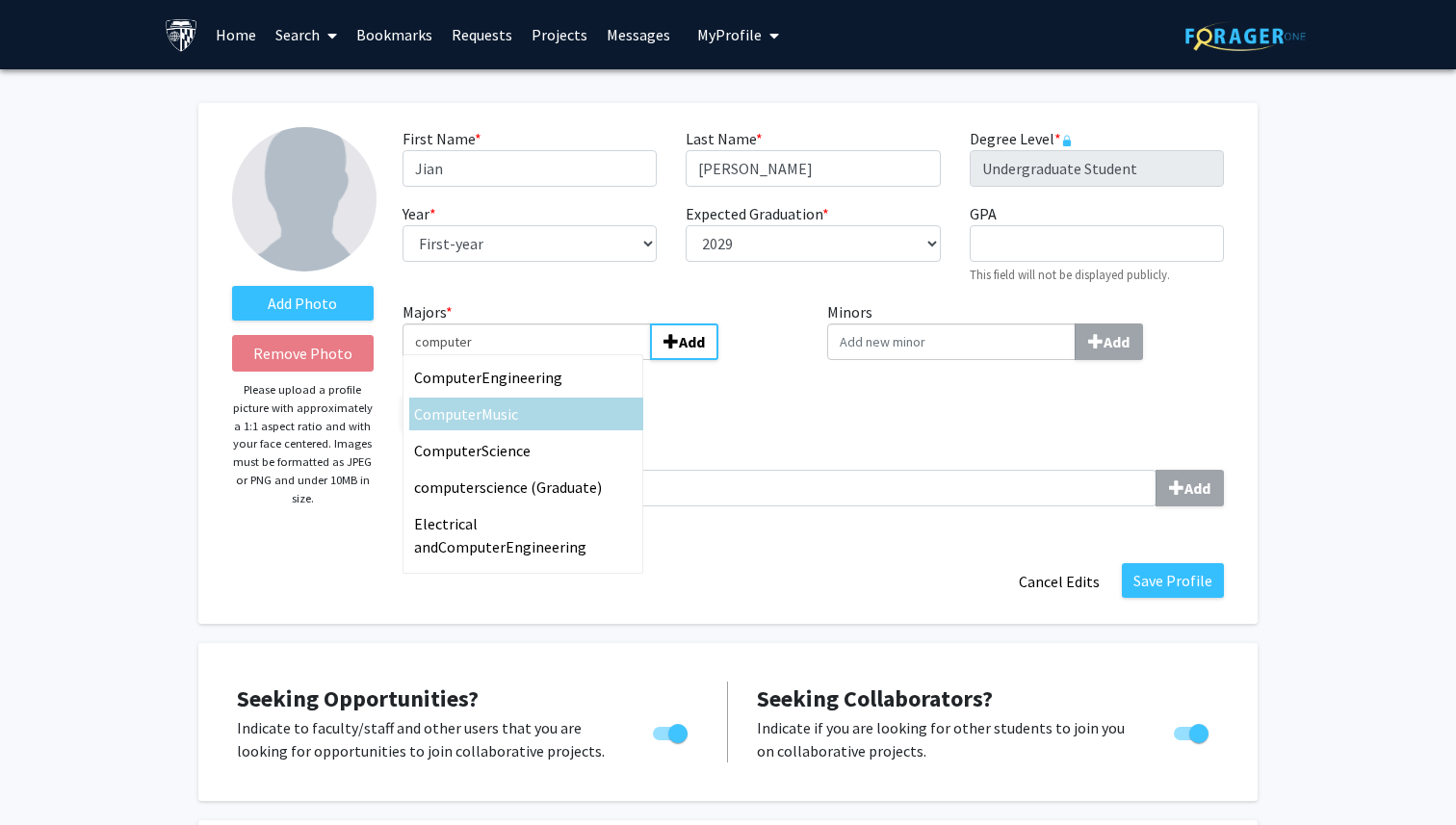
type input "computer"
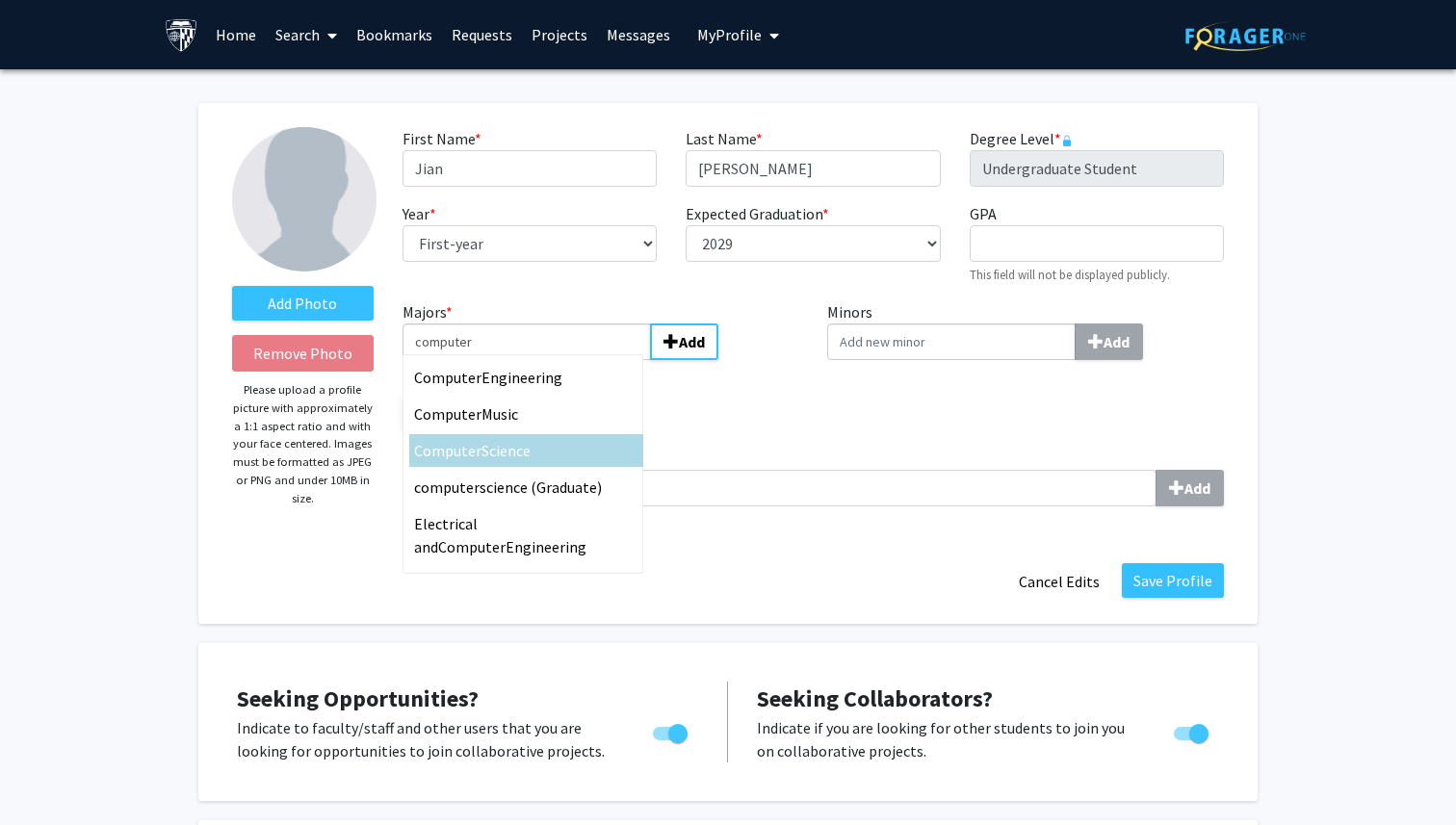
click at [522, 445] on span "Science" at bounding box center [506, 450] width 49 height 20
click at [522, 360] on input "computer" at bounding box center [526, 341] width 248 height 36
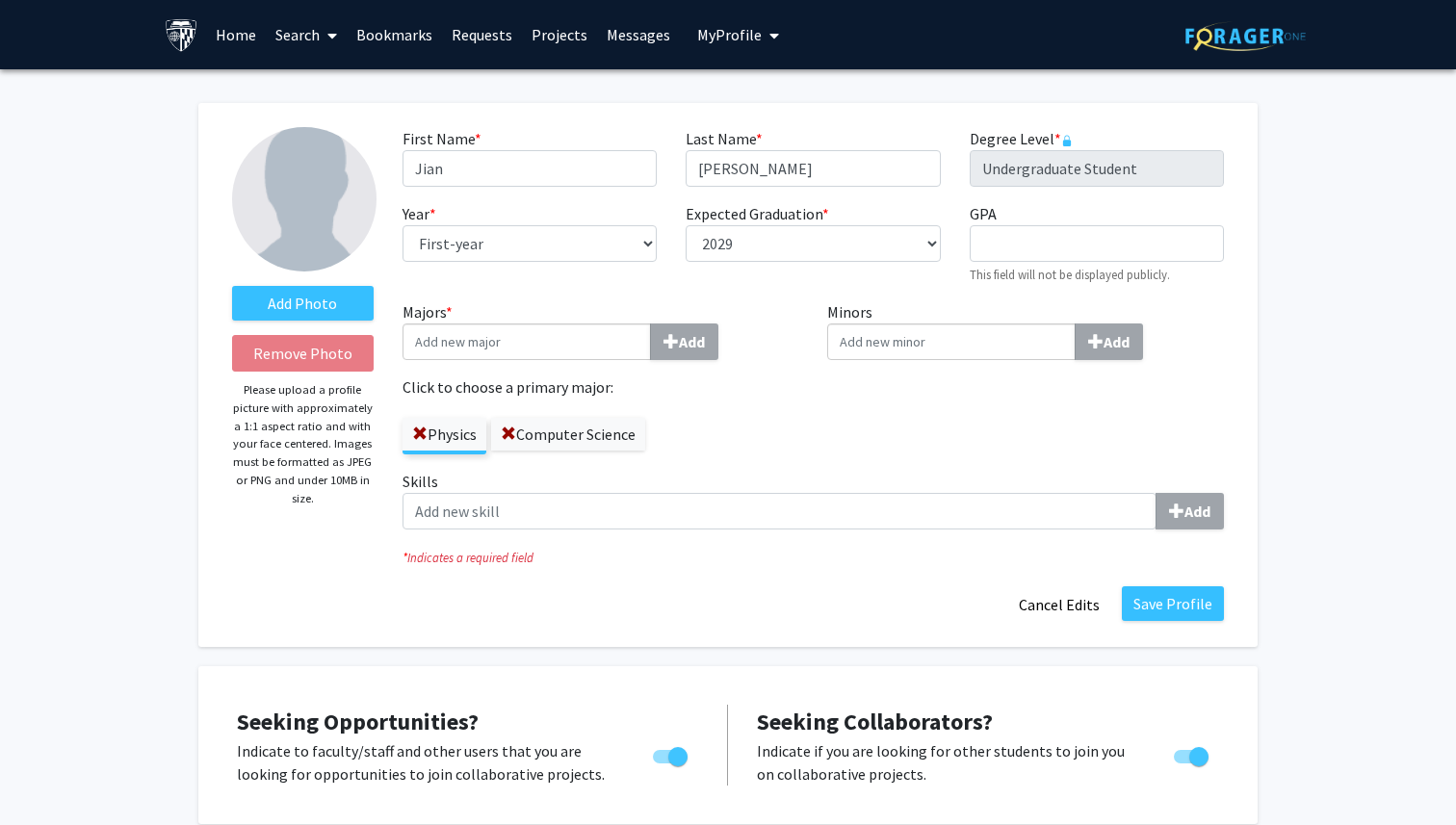
click at [857, 475] on label "Skills Add" at bounding box center [812, 500] width 821 height 60
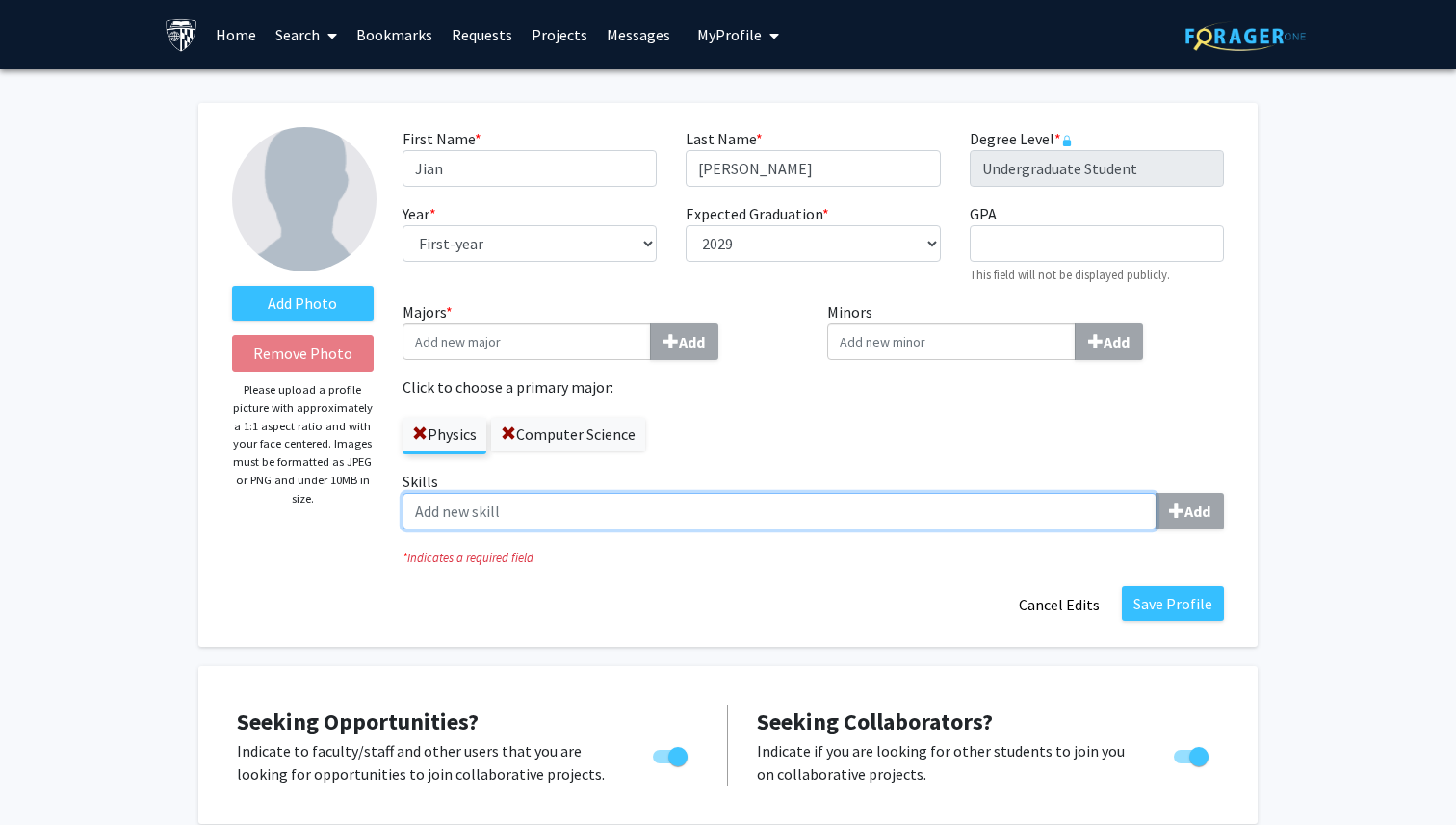
click at [857, 493] on input "Skills Add" at bounding box center [779, 511] width 754 height 36
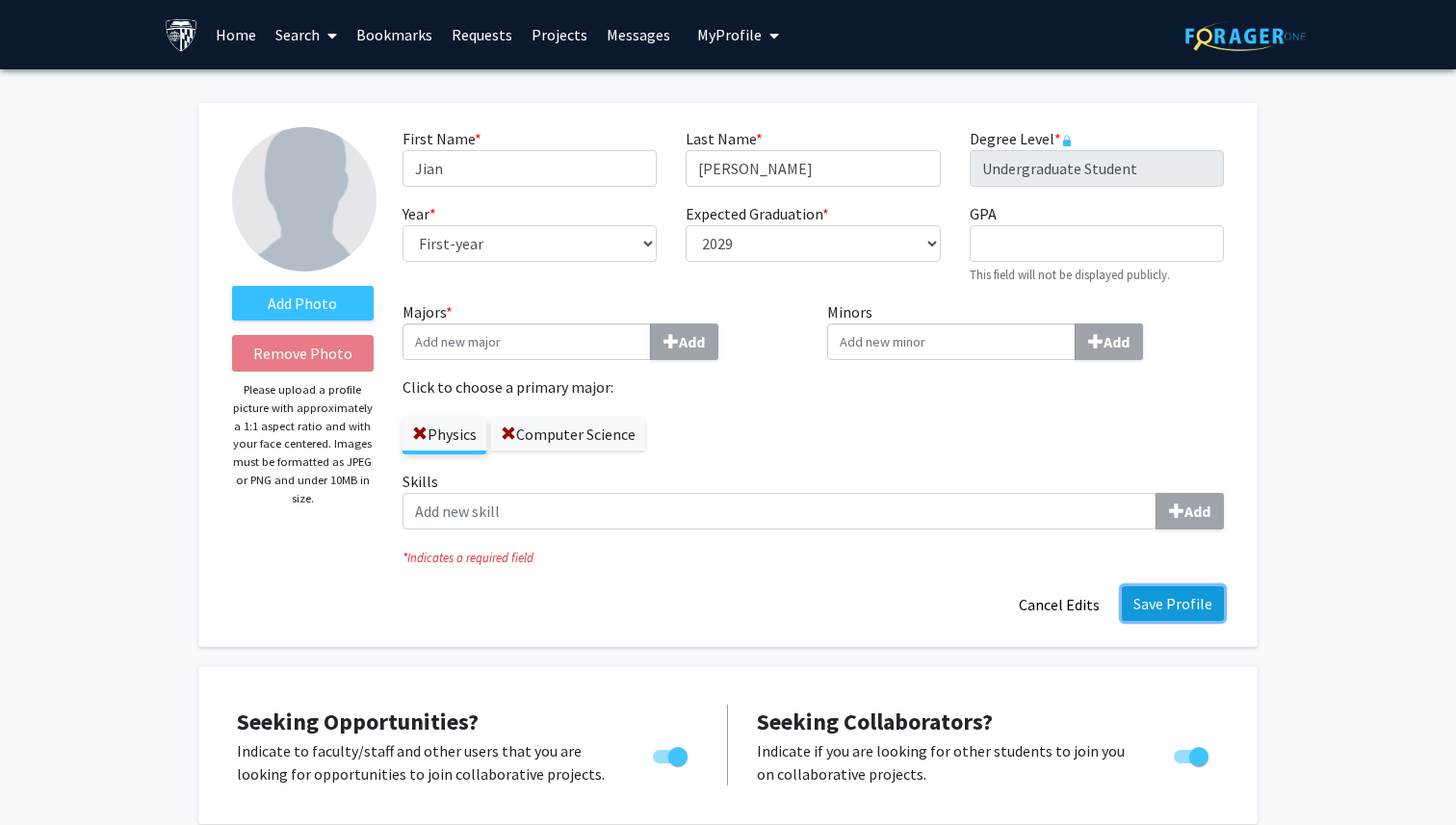
click at [1187, 600] on button "Save Profile" at bounding box center [1173, 603] width 103 height 34
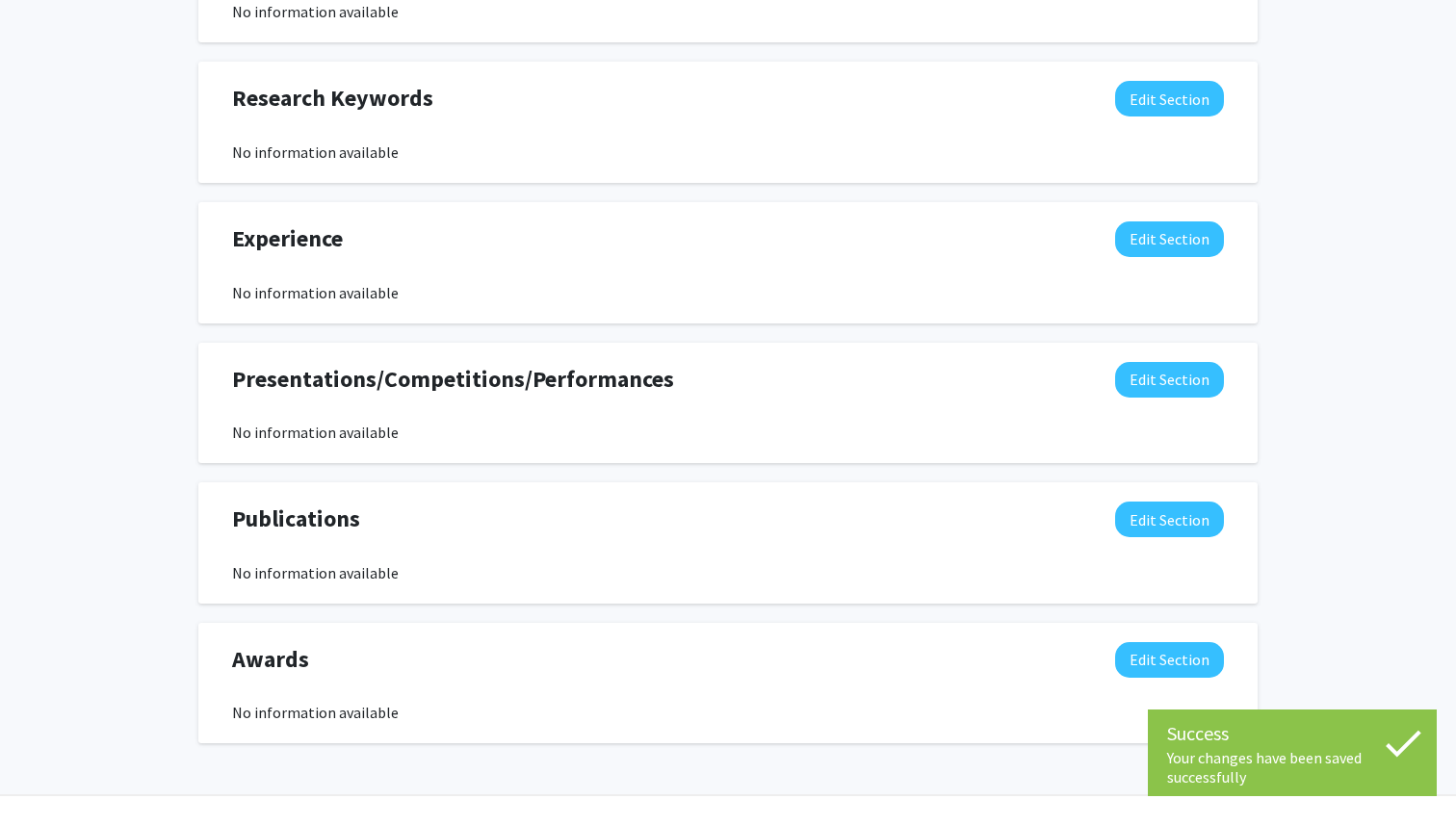
scroll to position [1033, 0]
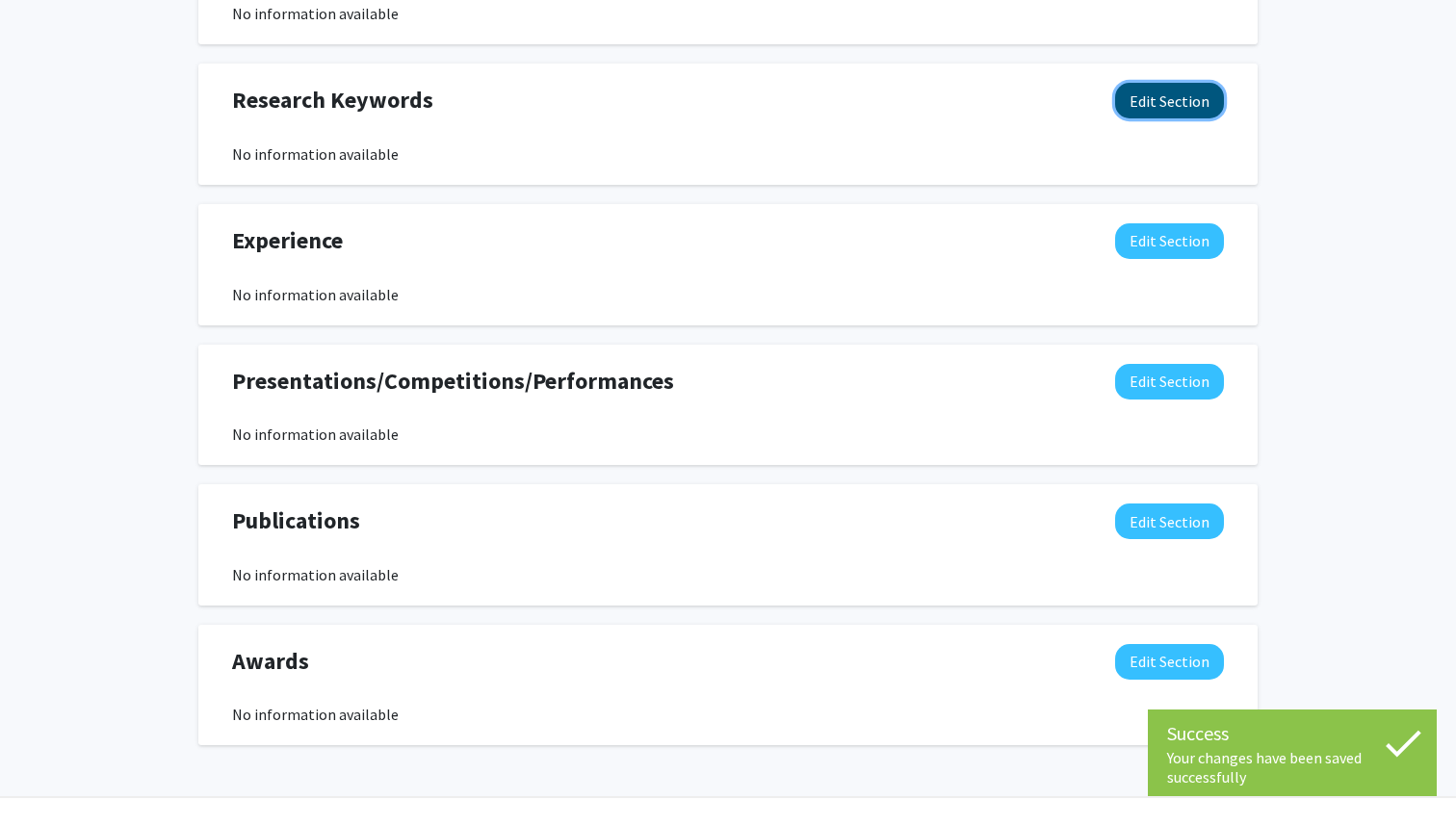
click at [1177, 109] on button "Edit Section" at bounding box center [1169, 101] width 108 height 35
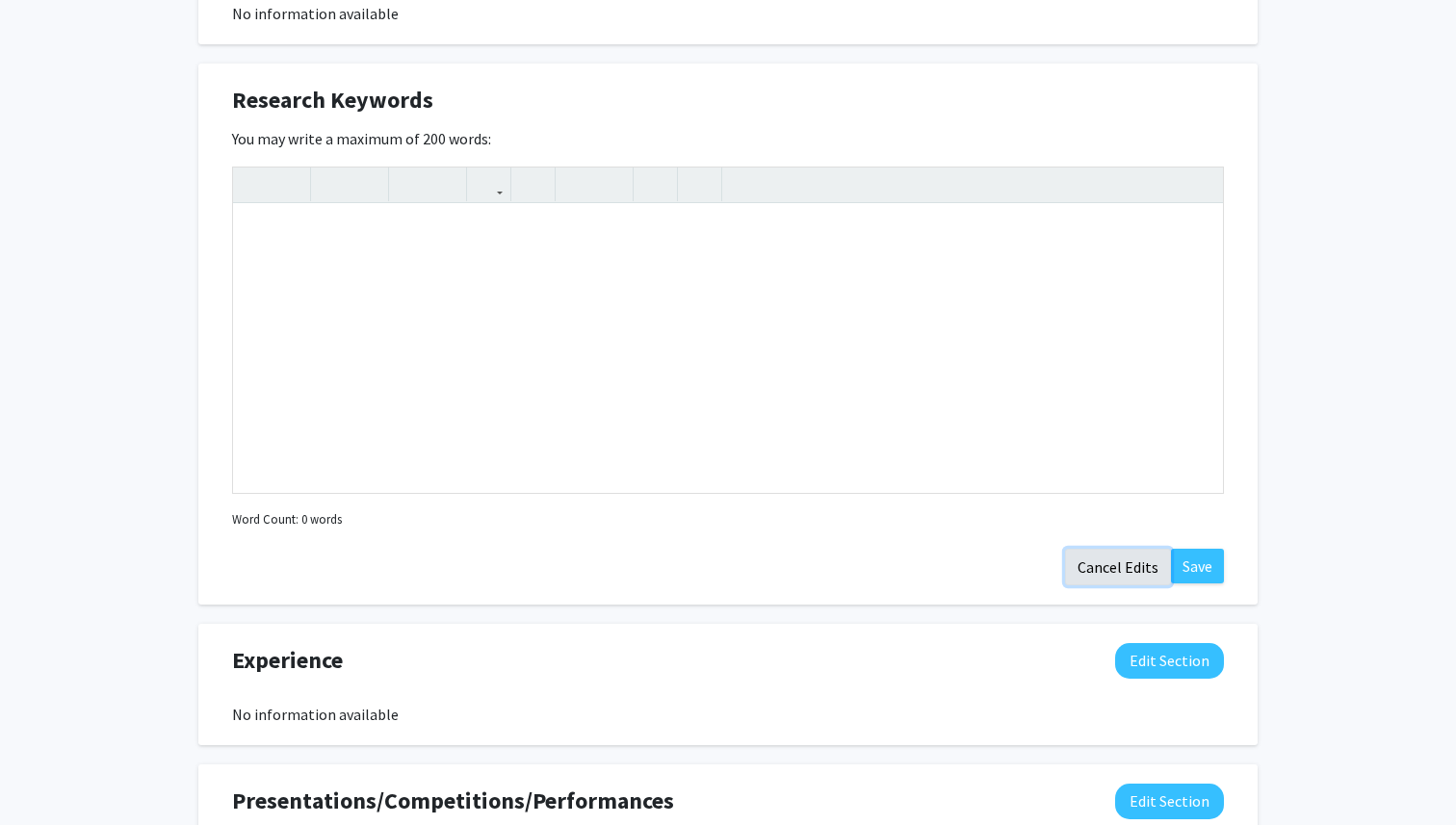
click at [1131, 564] on button "Cancel Edits" at bounding box center [1117, 567] width 105 height 36
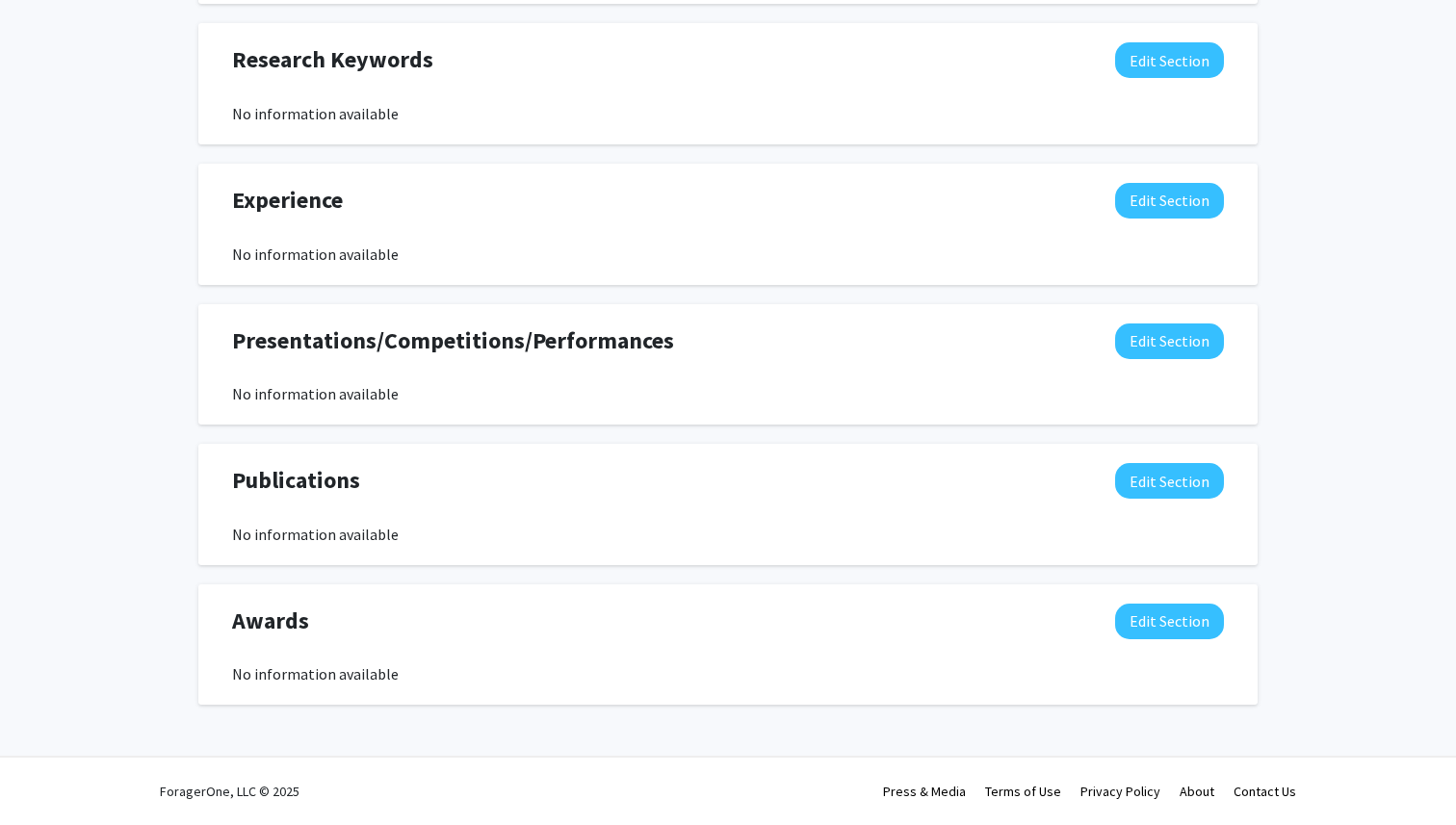
scroll to position [0, 0]
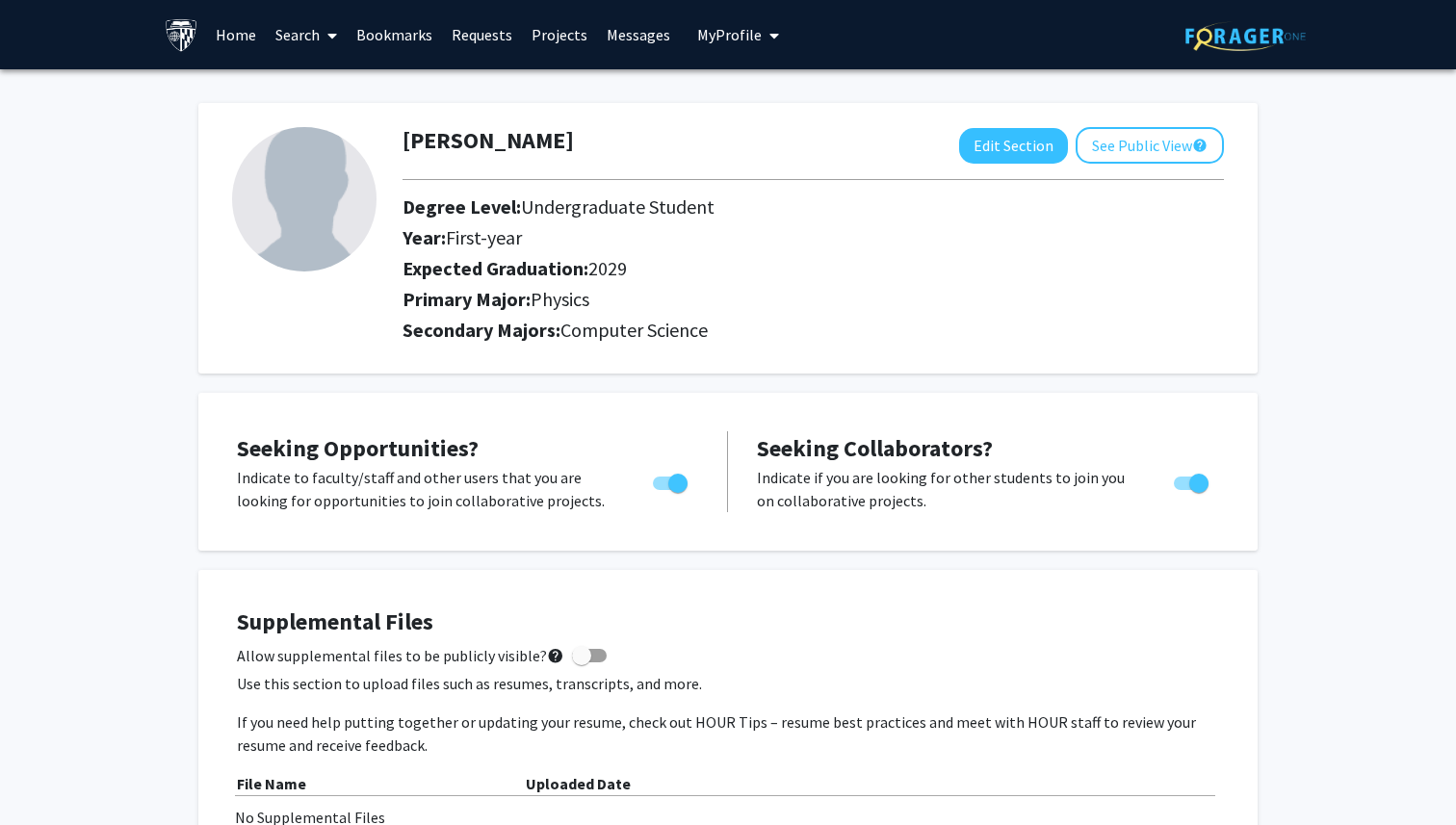
click at [302, 30] on link "Search" at bounding box center [307, 34] width 81 height 67
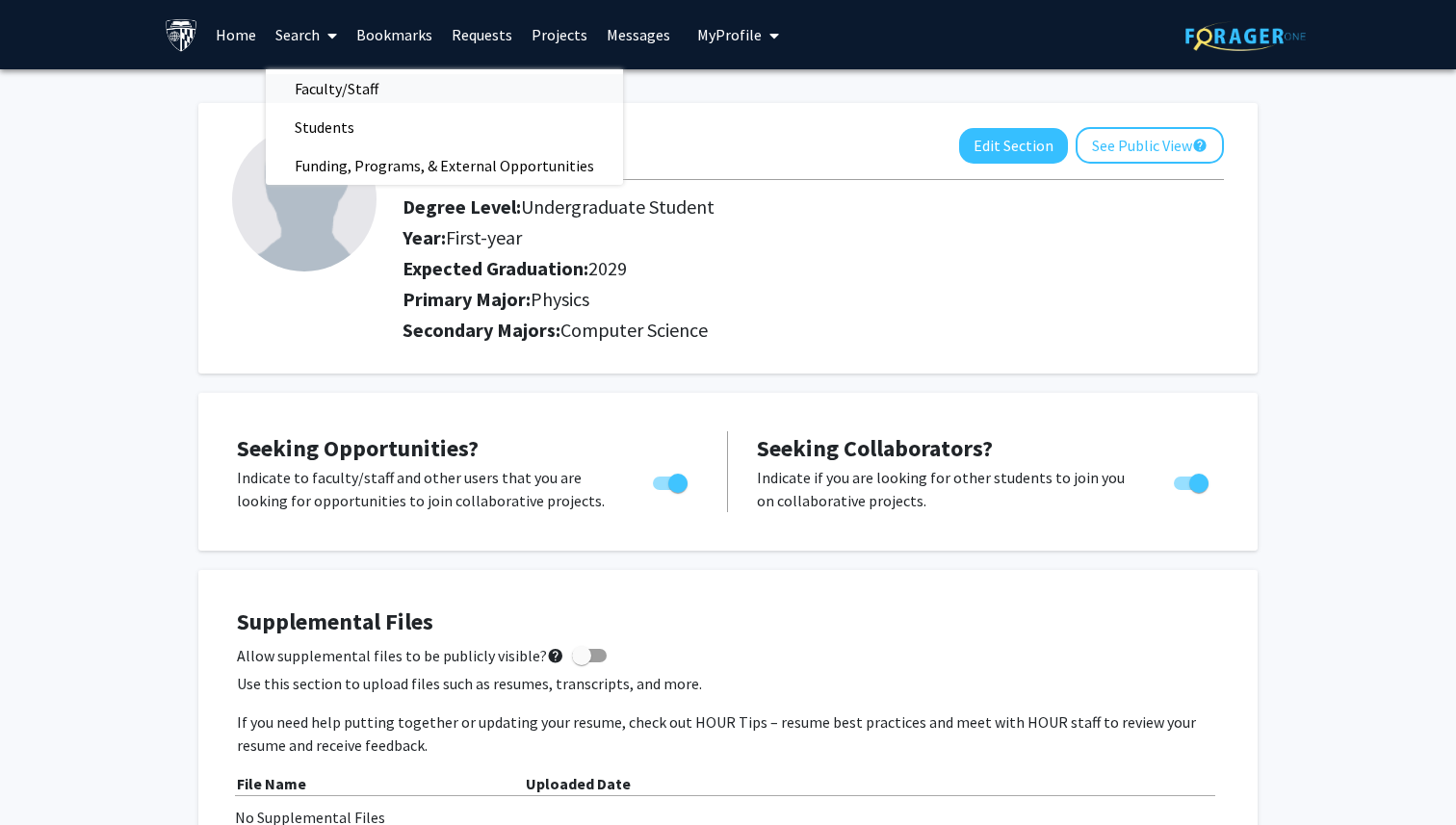
click at [353, 86] on span "Faculty/Staff" at bounding box center [337, 88] width 142 height 38
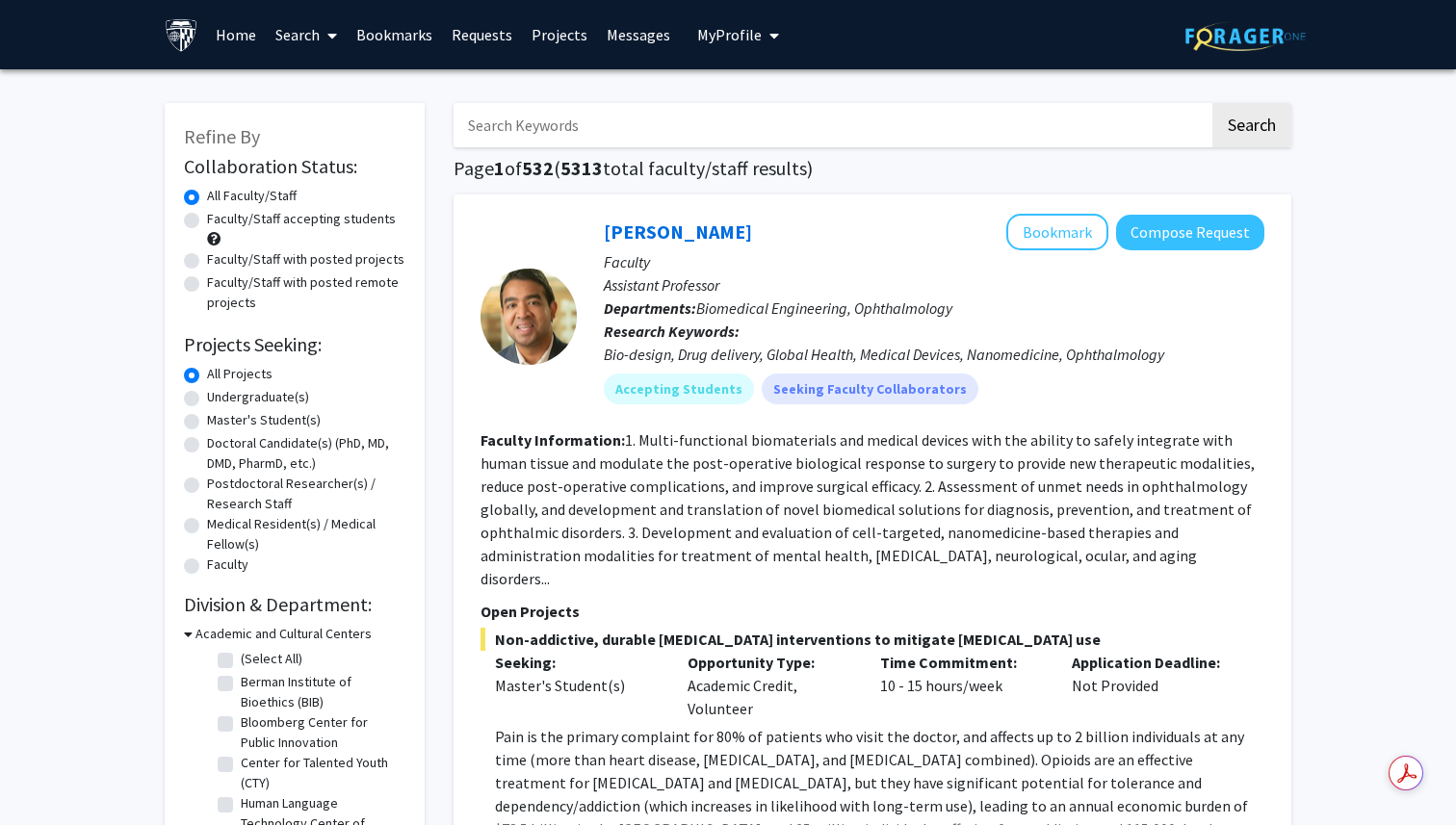
click at [589, 120] on input "Search Keywords" at bounding box center [831, 125] width 756 height 44
type input "p"
type input "quantum computing"
click at [1213, 103] on button "Search" at bounding box center [1252, 125] width 79 height 44
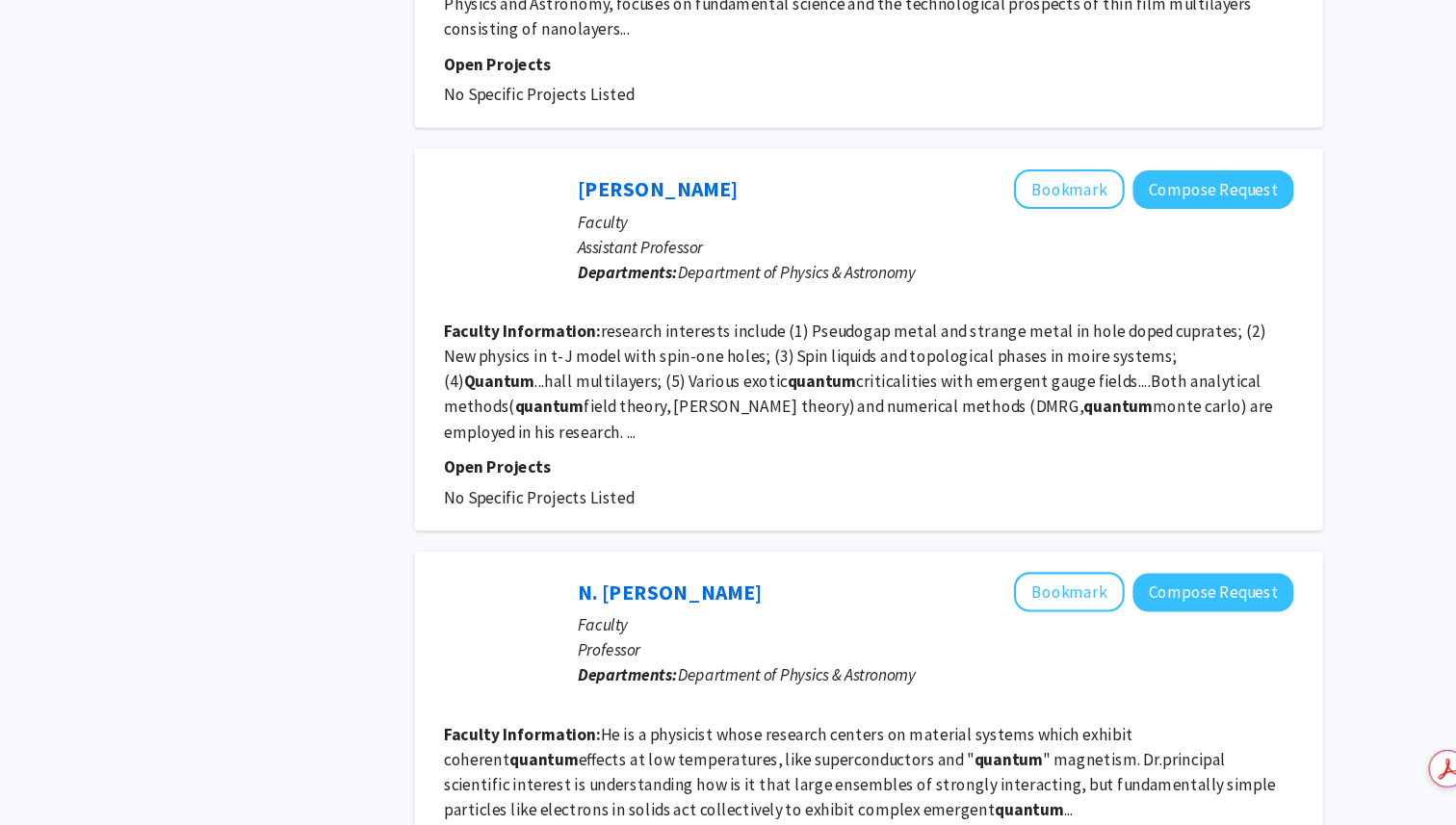
scroll to position [3961, 0]
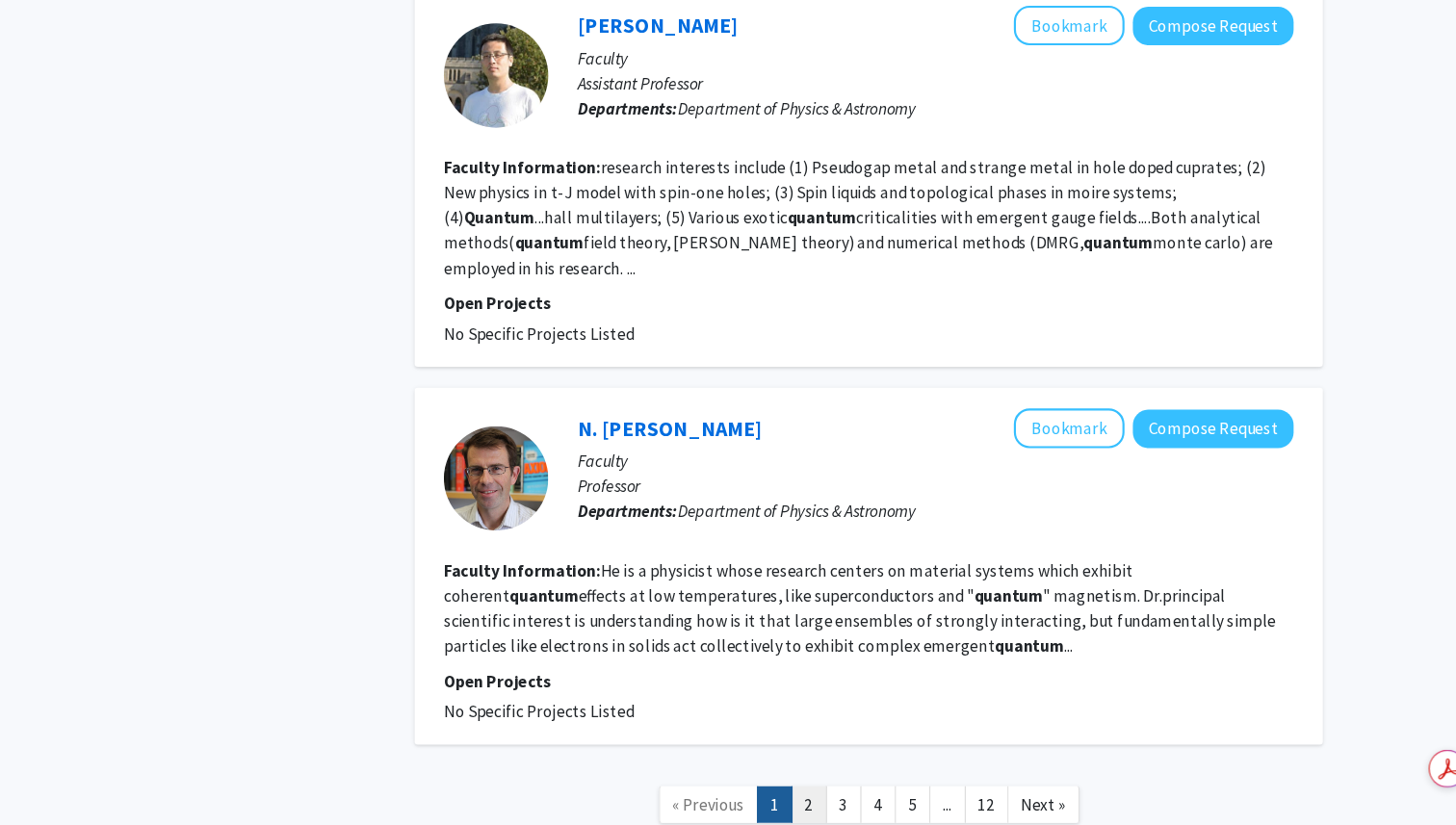
click at [811, 790] on link "2" at bounding box center [817, 806] width 33 height 34
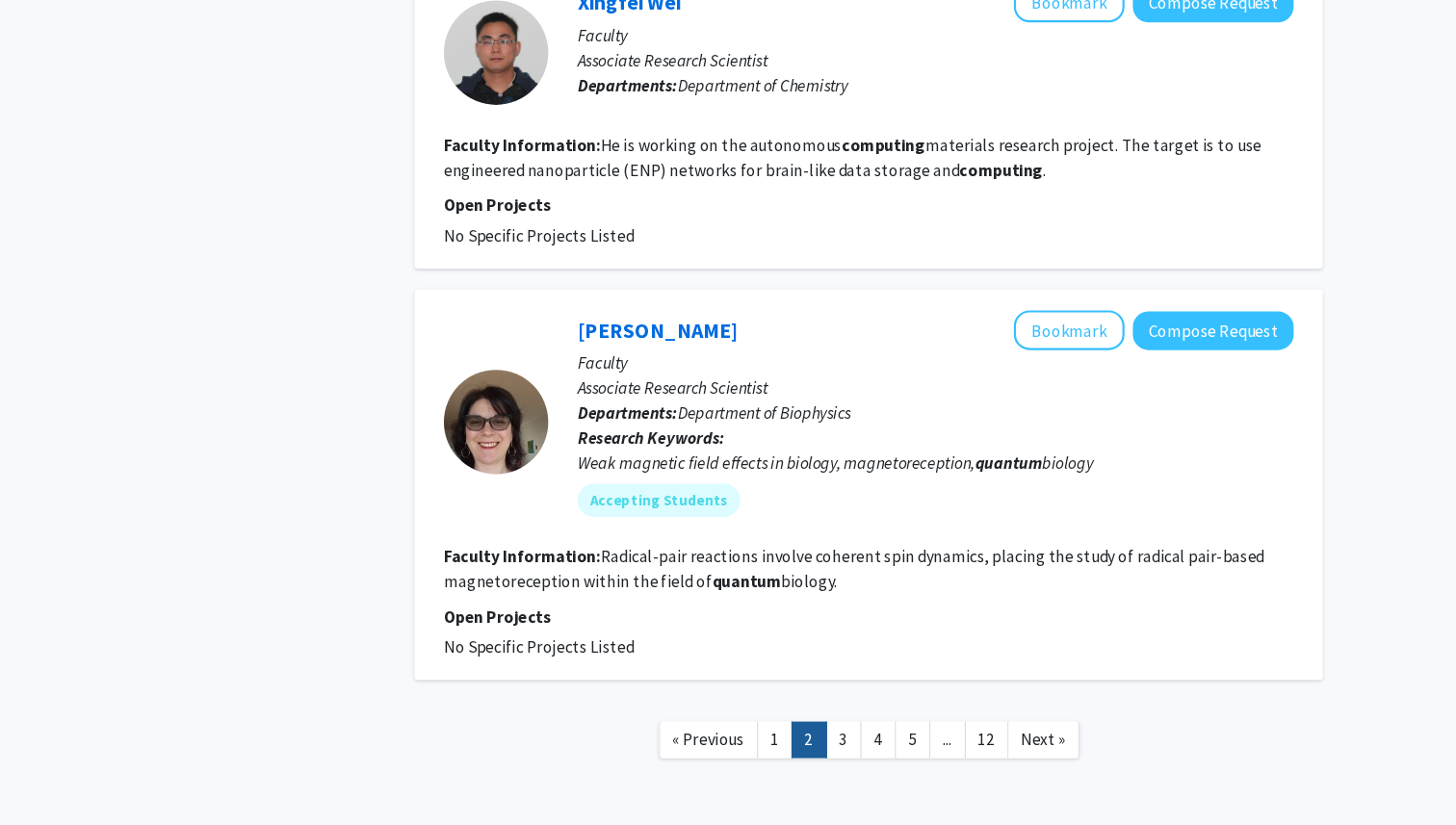
scroll to position [3095, 0]
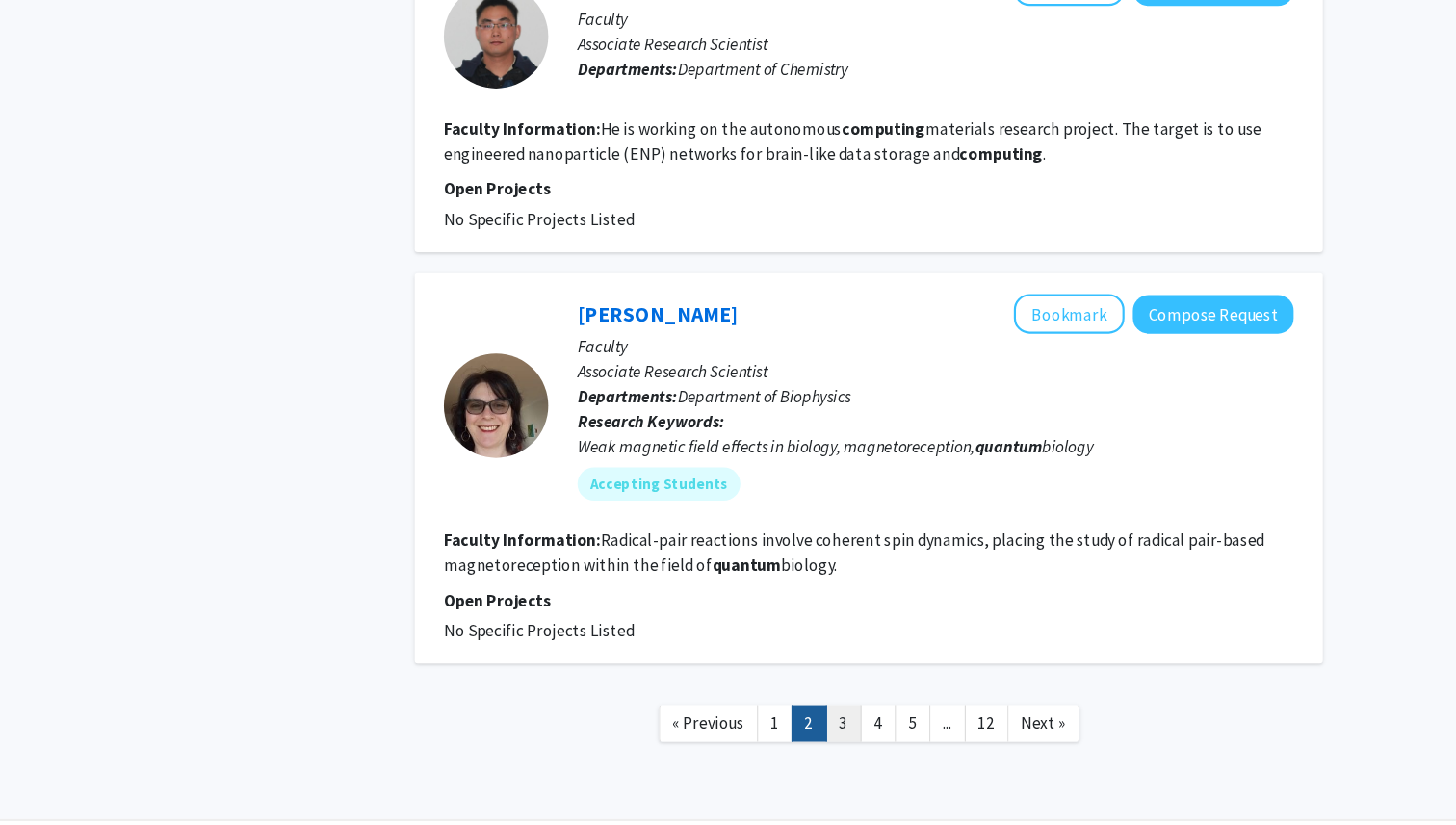
click at [854, 724] on link "3" at bounding box center [849, 731] width 33 height 34
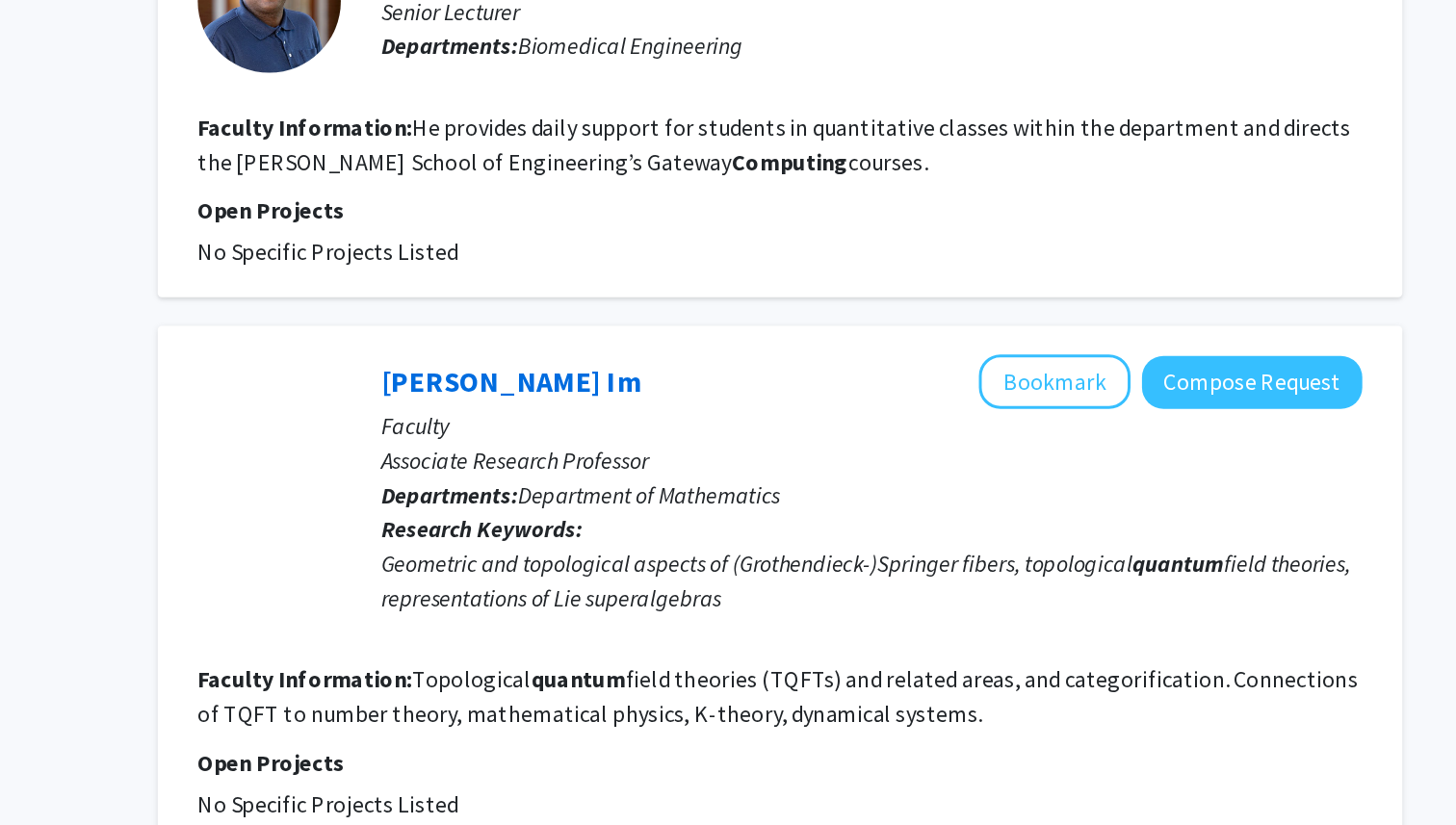
scroll to position [3020, 0]
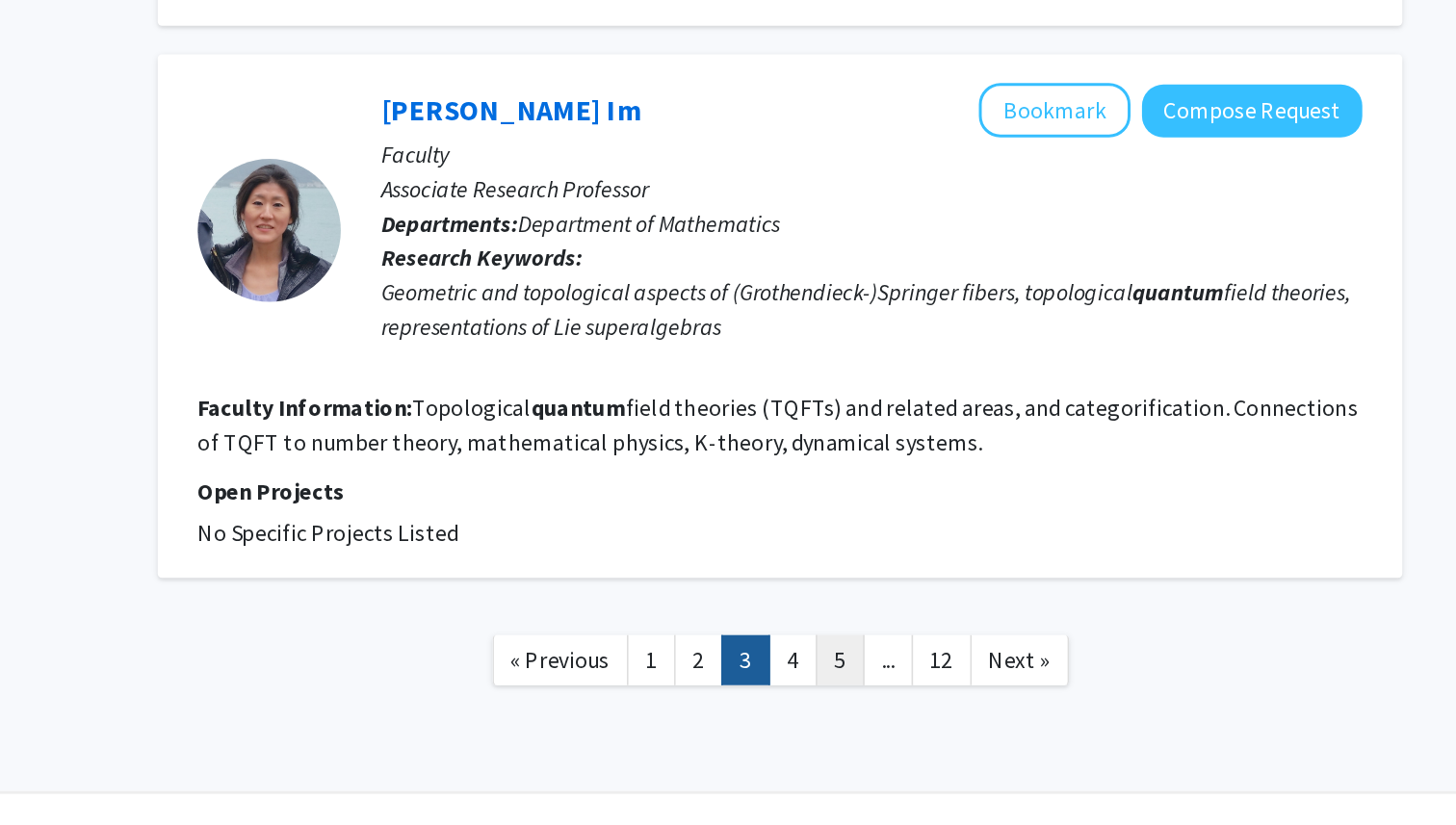
click at [897, 697] on link "5" at bounding box center [913, 714] width 33 height 34
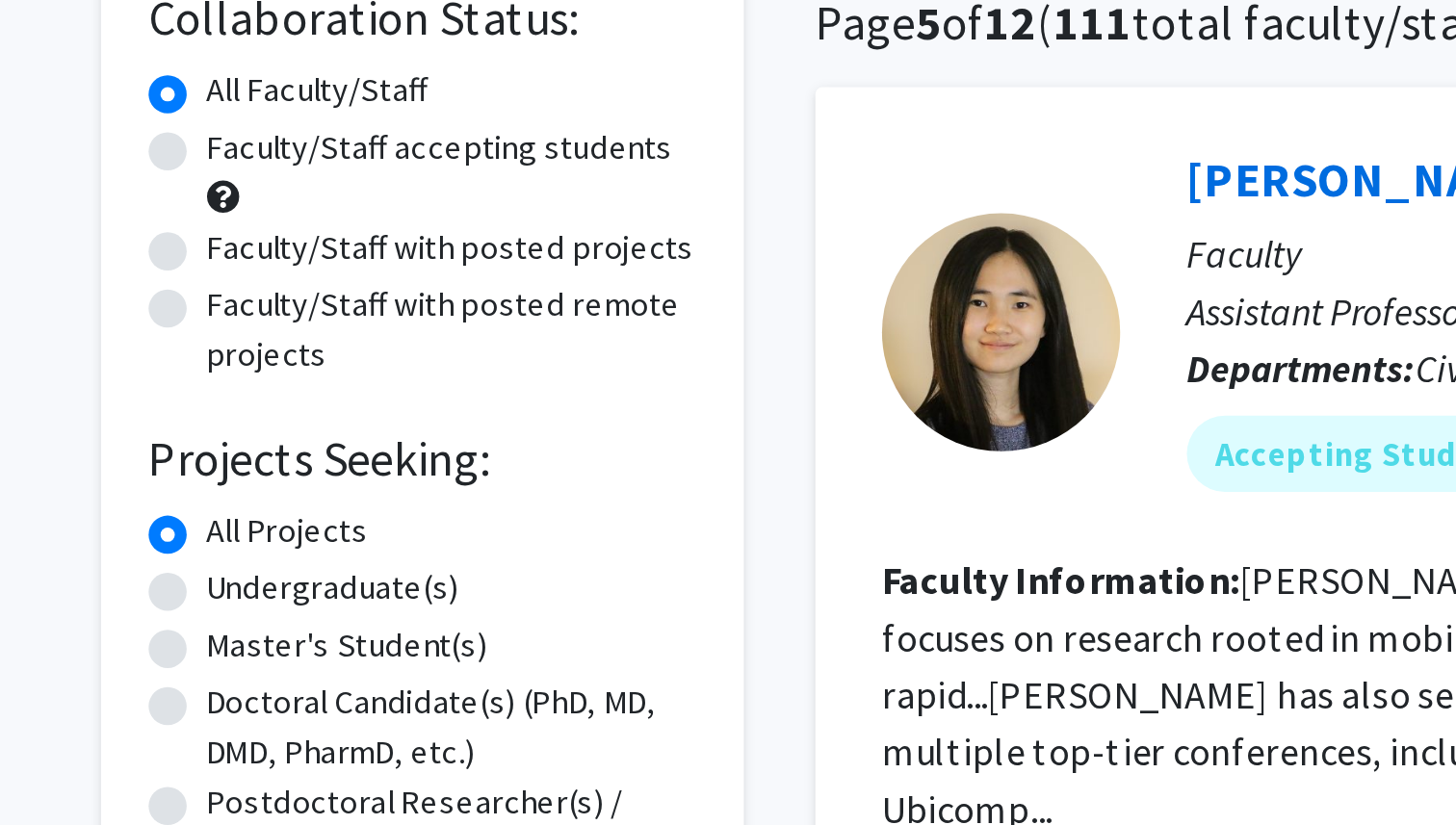
click at [232, 216] on label "Faculty/Staff accepting students" at bounding box center [301, 219] width 188 height 21
click at [220, 216] on input "Faculty/Staff accepting students" at bounding box center [213, 215] width 13 height 13
radio input "true"
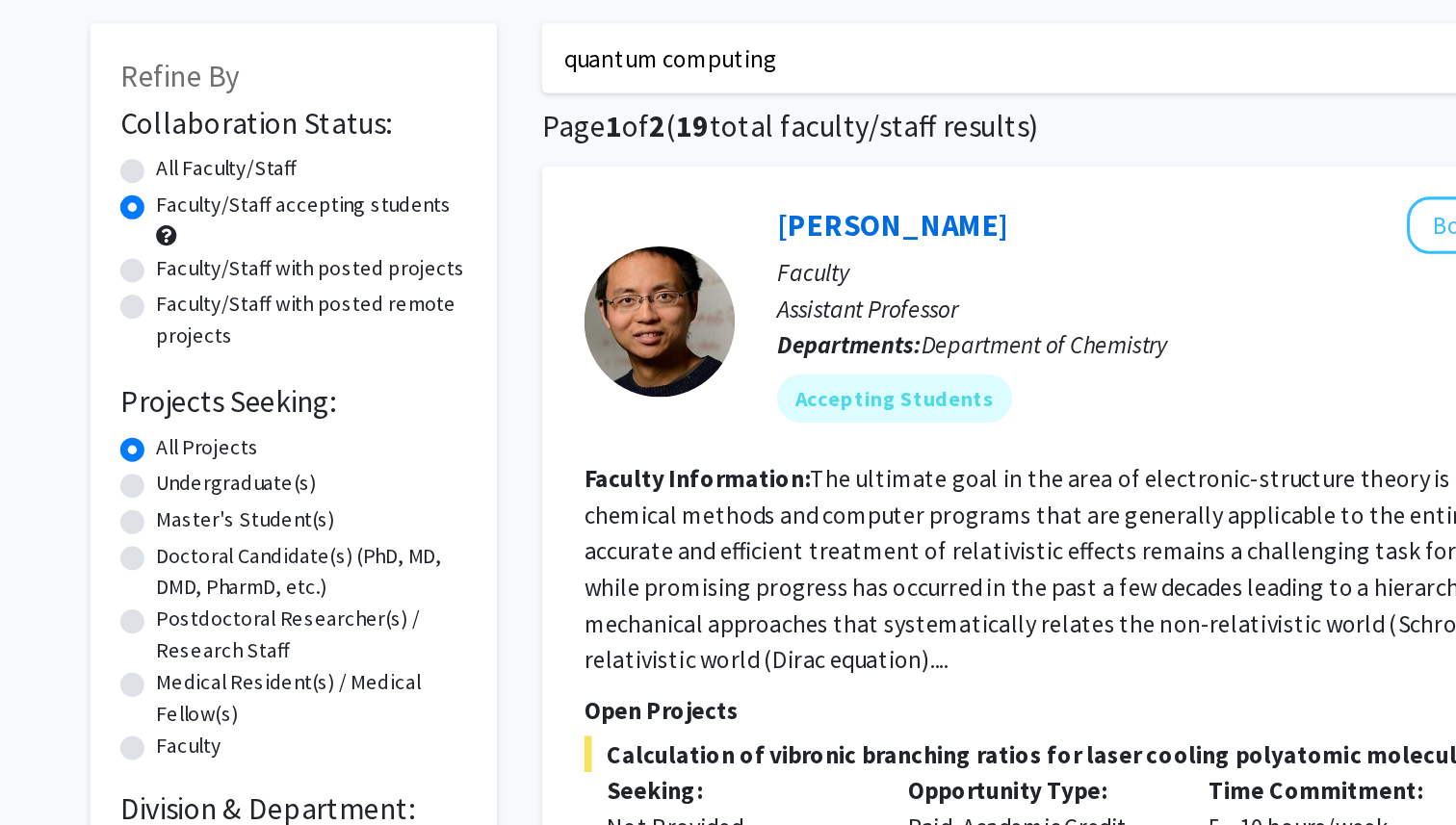
click at [284, 261] on label "Faculty/Staff with posted projects" at bounding box center [306, 259] width 197 height 21
click at [220, 261] on input "Faculty/Staff with posted projects" at bounding box center [213, 255] width 13 height 13
radio input "true"
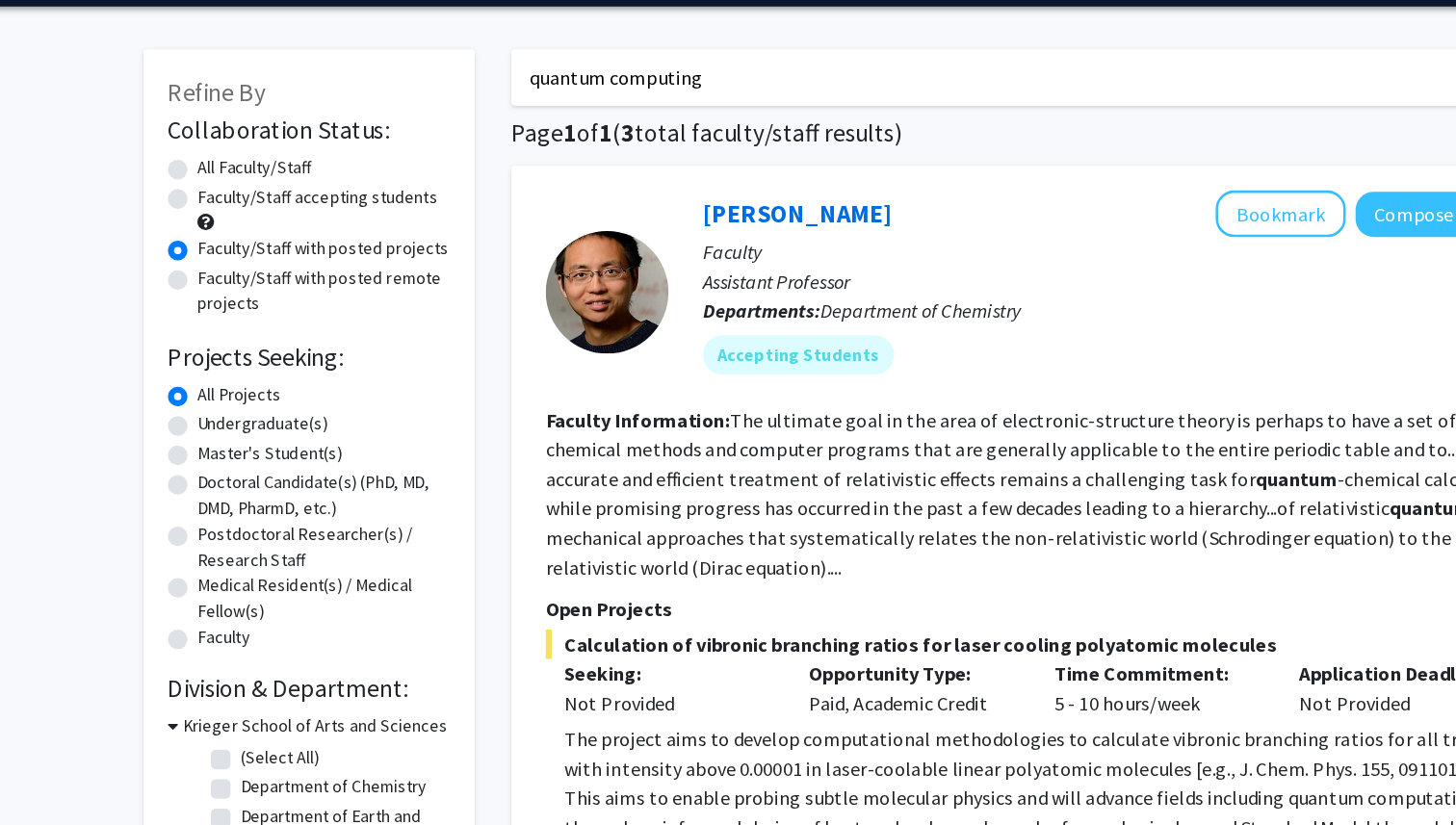
click at [244, 285] on label "Faculty/Staff with posted remote projects" at bounding box center [306, 292] width 198 height 40
click at [220, 285] on input "Faculty/Staff with posted remote projects" at bounding box center [213, 278] width 13 height 13
radio input "true"
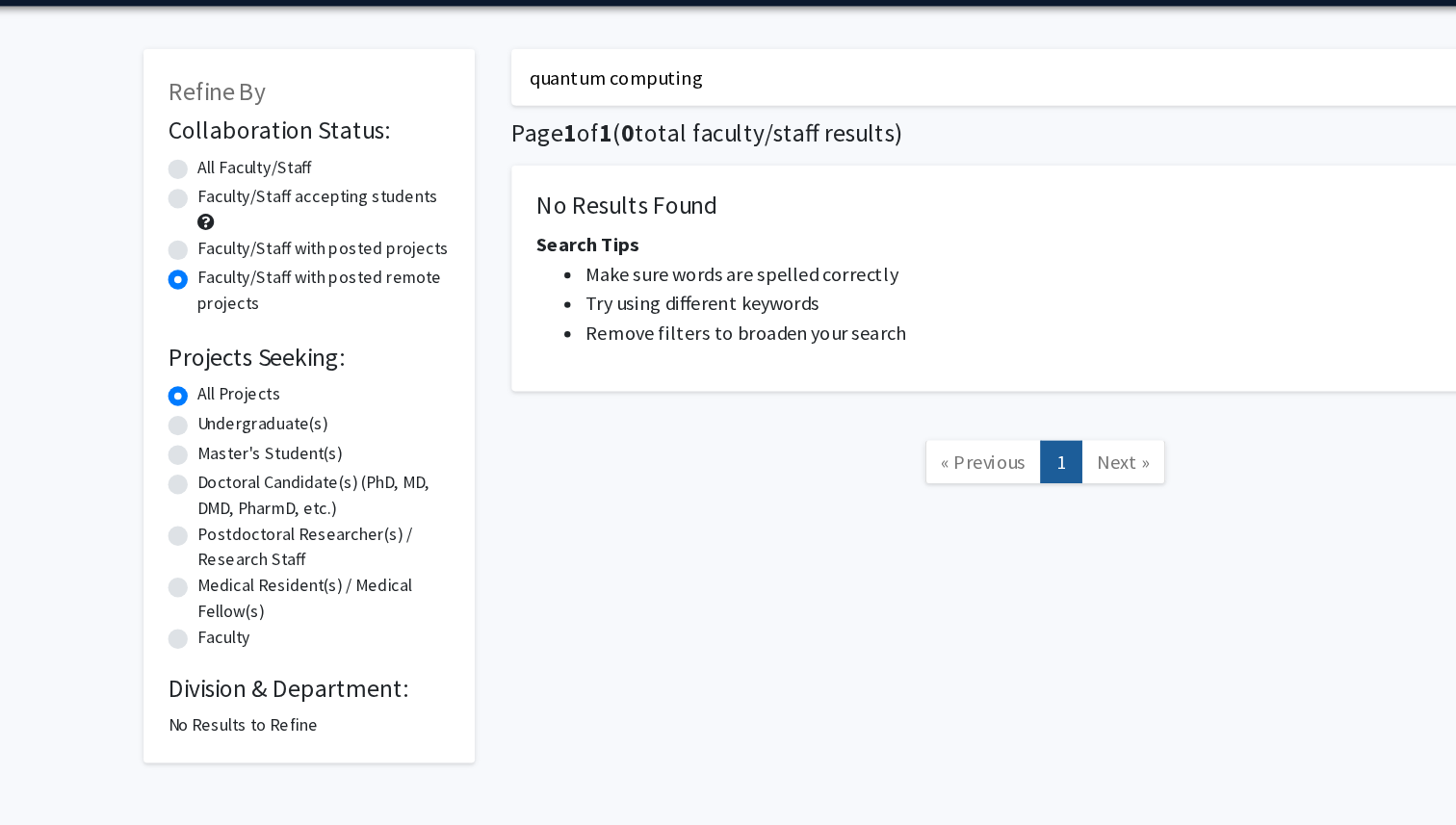
click at [254, 261] on label "Faculty/Staff with posted projects" at bounding box center [306, 259] width 197 height 21
click at [220, 261] on input "Faculty/Staff with posted projects" at bounding box center [213, 255] width 13 height 13
radio input "true"
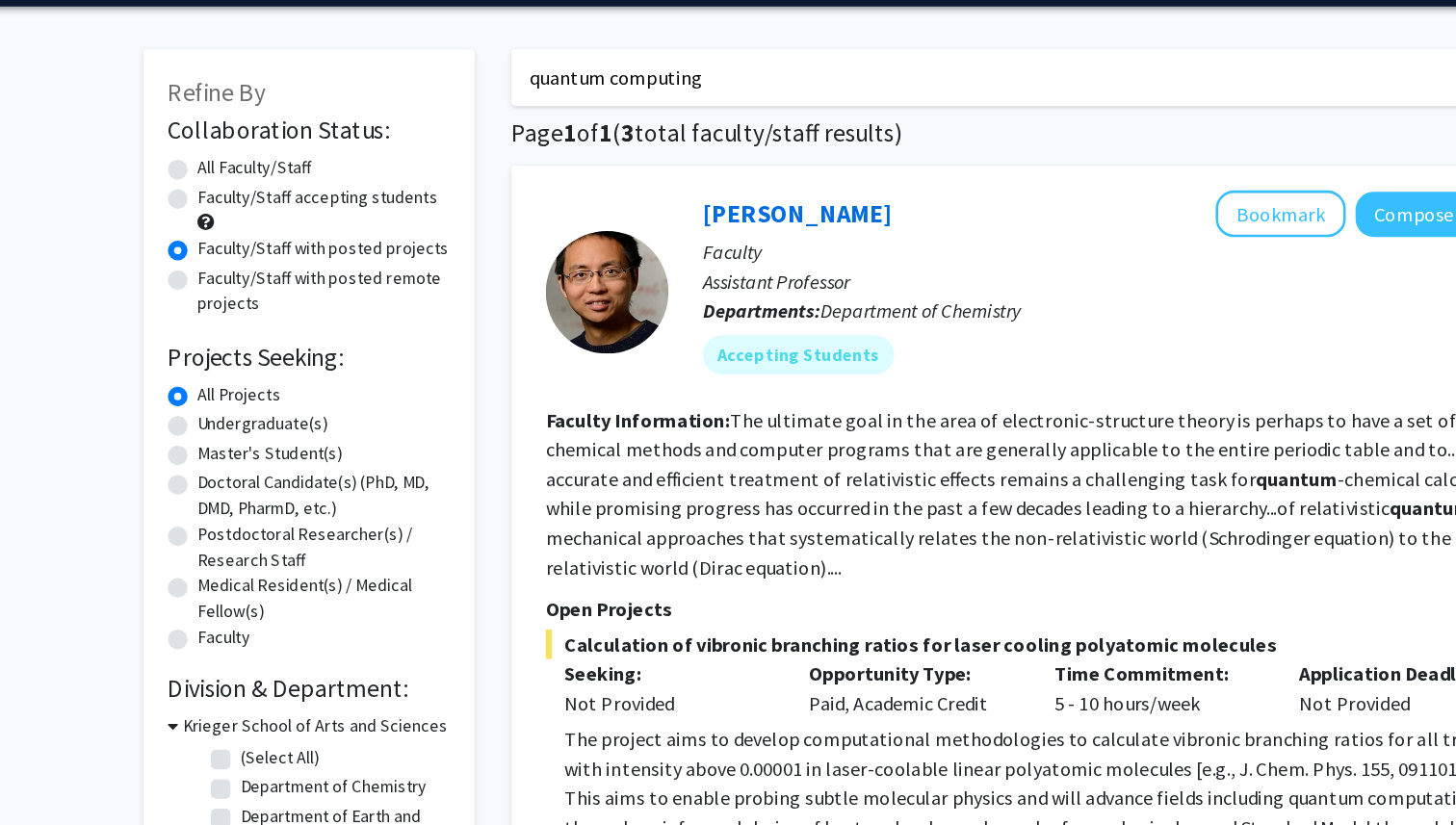
click at [260, 394] on label "Undergraduate(s)" at bounding box center [258, 397] width 103 height 21
click at [220, 394] on input "Undergraduate(s)" at bounding box center [213, 393] width 13 height 13
radio input "true"
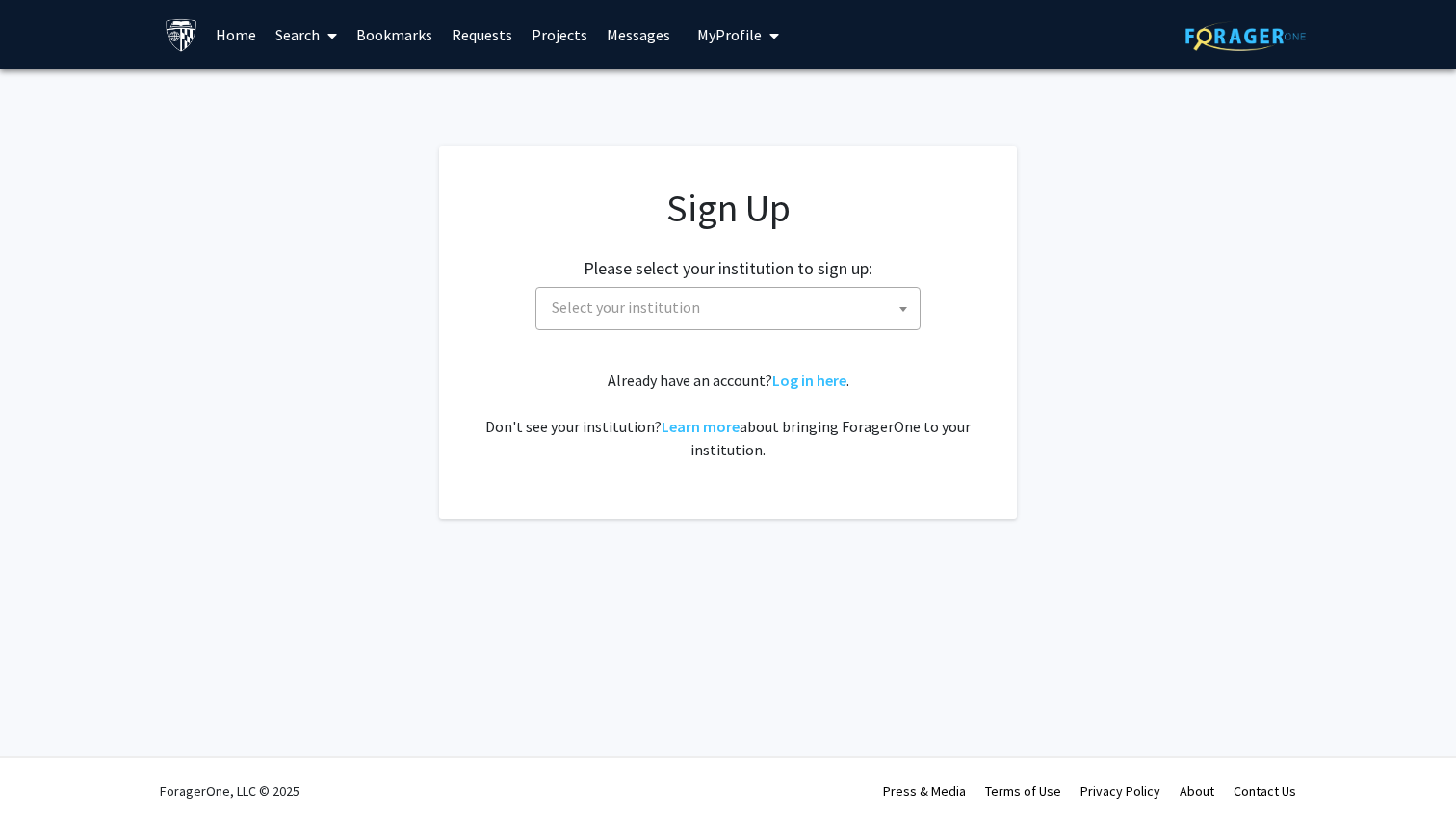
click at [737, 332] on div "Sign Up Please select your institution to sign up: [GEOGRAPHIC_DATA] [GEOGRAPHI…" at bounding box center [728, 323] width 501 height 276
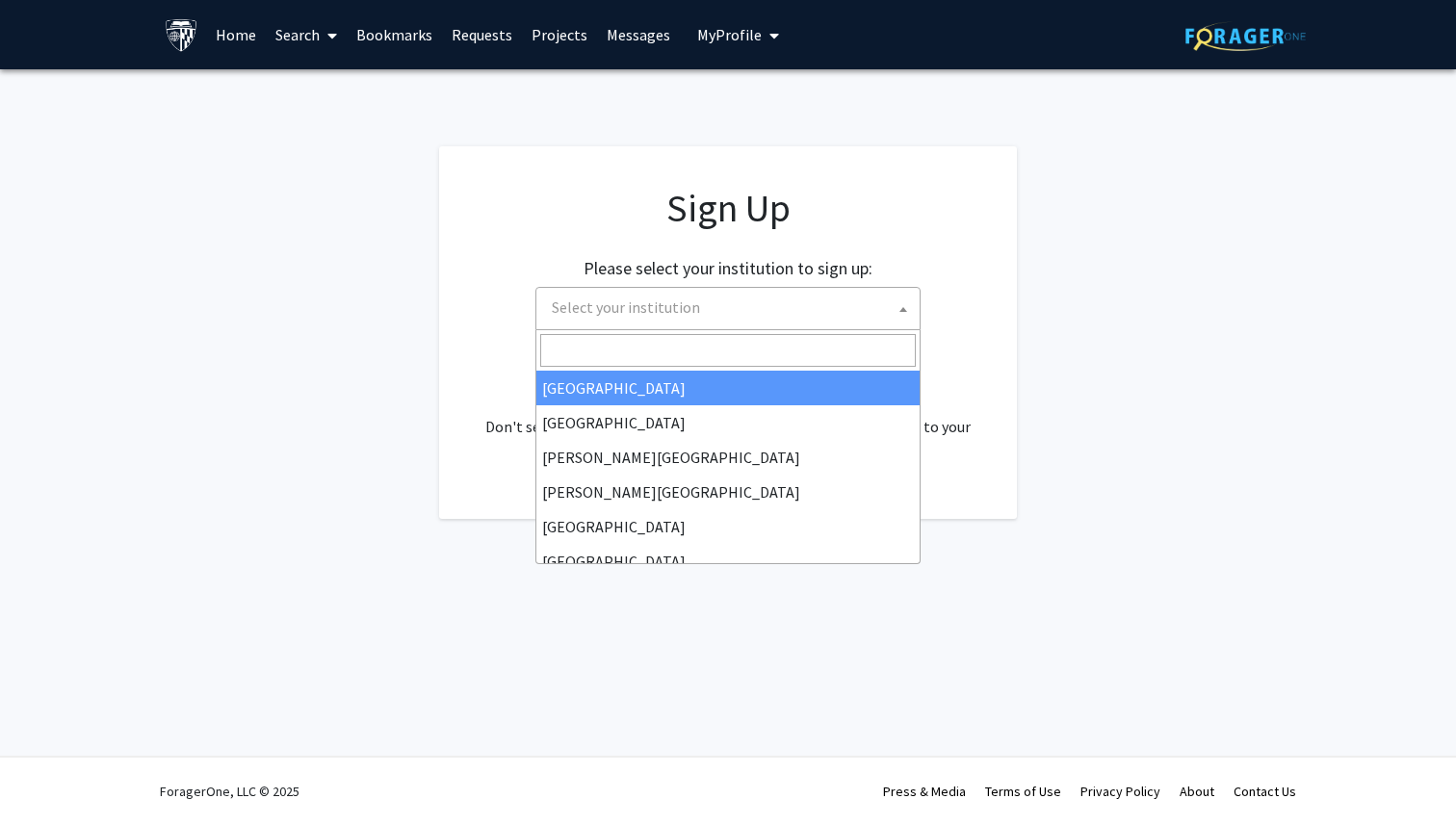
click at [739, 301] on span "Select your institution" at bounding box center [731, 308] width 376 height 39
